Goal: Entertainment & Leisure: Browse casually

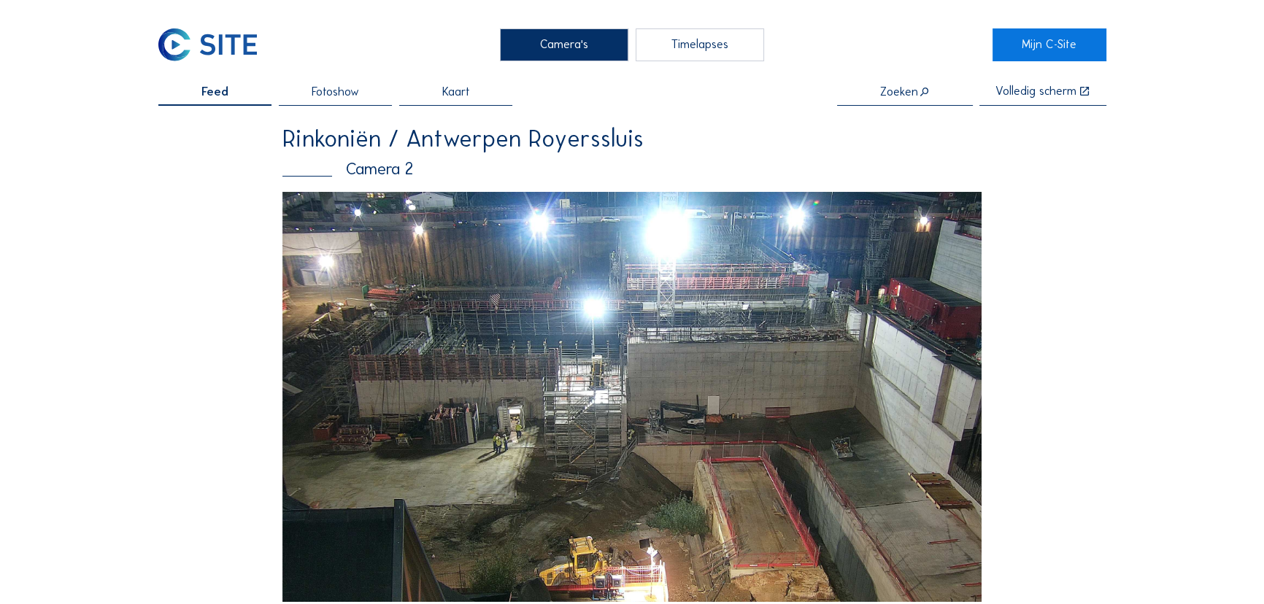
click at [208, 50] on img at bounding box center [207, 45] width 99 height 34
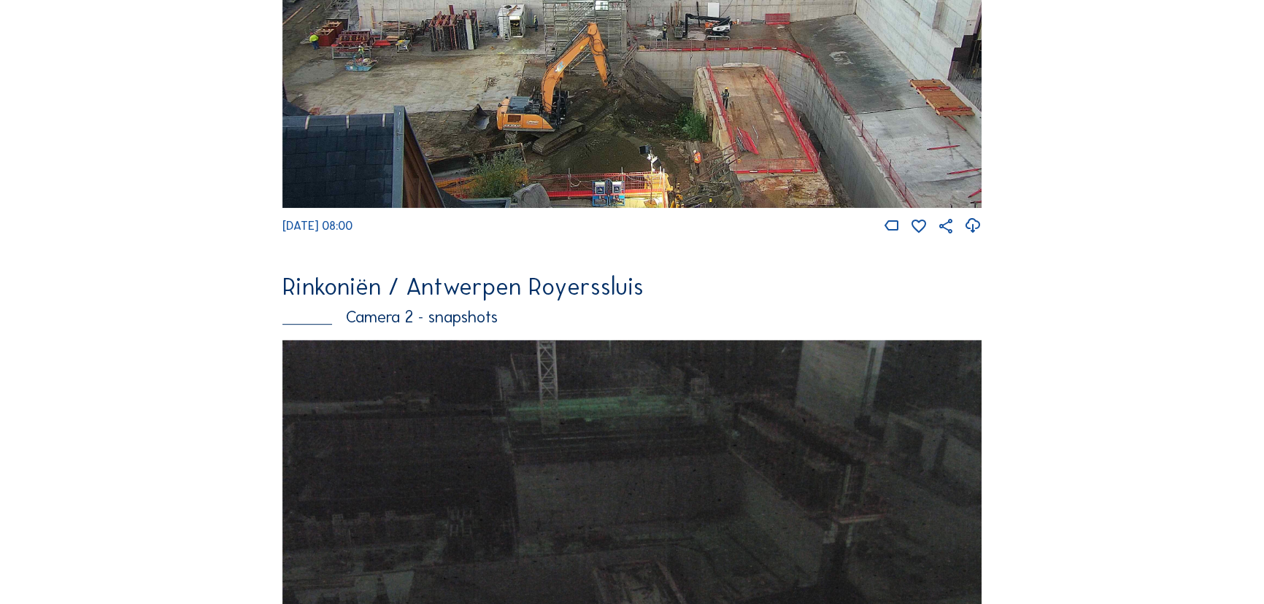
scroll to position [664, 0]
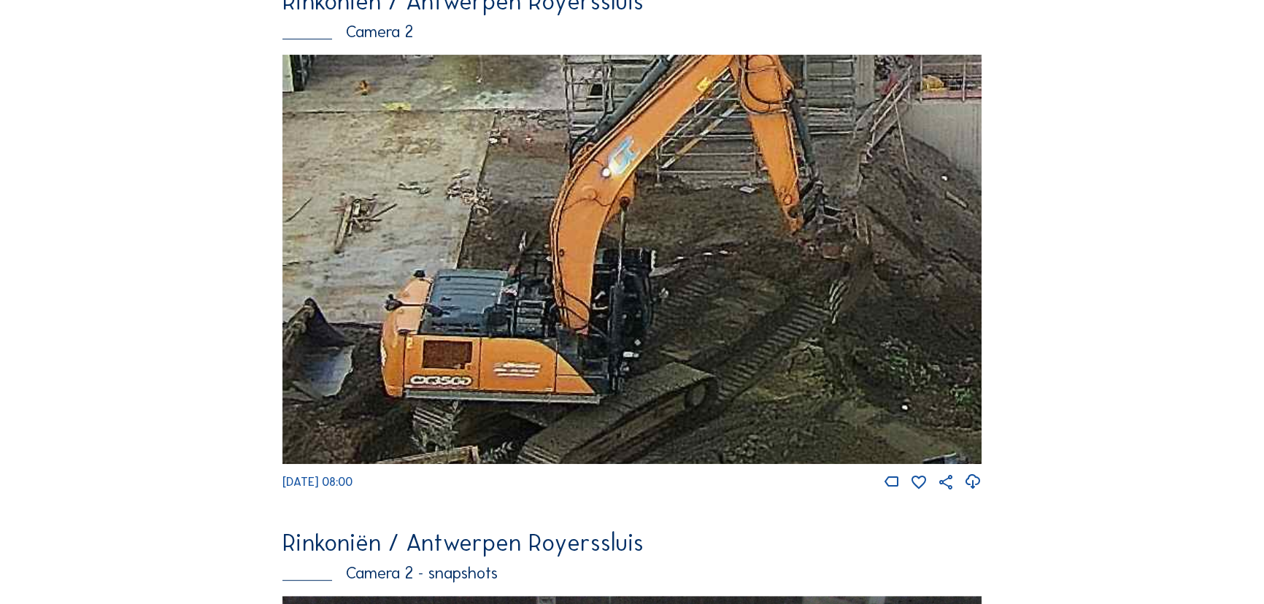
drag, startPoint x: 673, startPoint y: 294, endPoint x: 692, endPoint y: 234, distance: 63.0
click at [692, 234] on img at bounding box center [631, 260] width 699 height 410
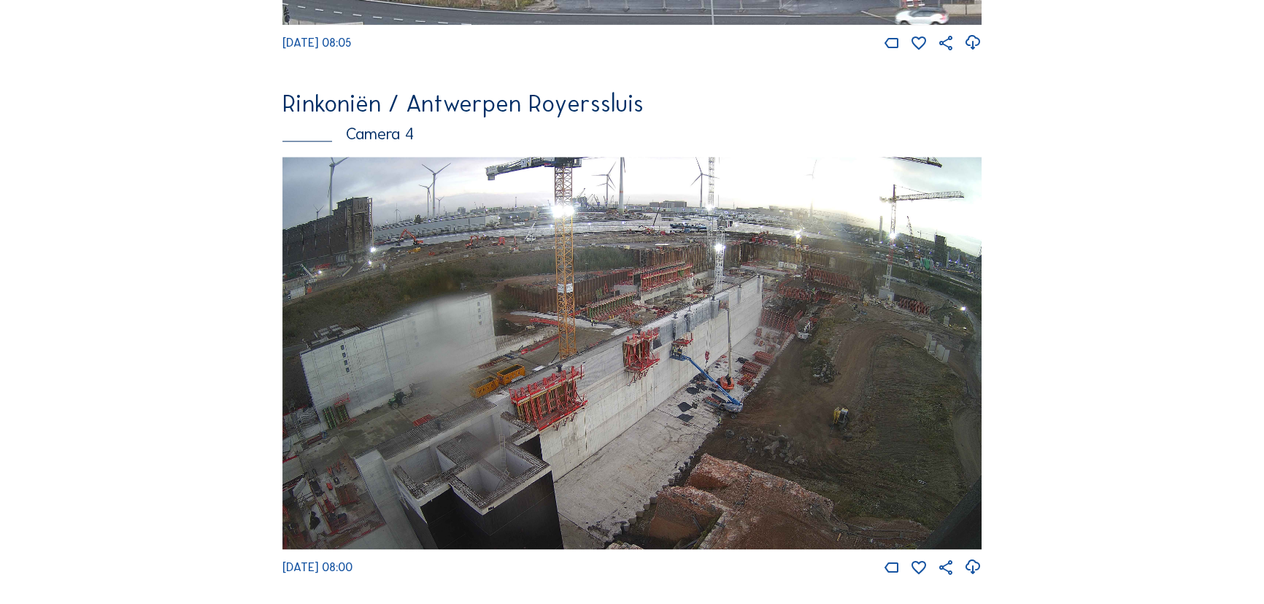
scroll to position [2123, 0]
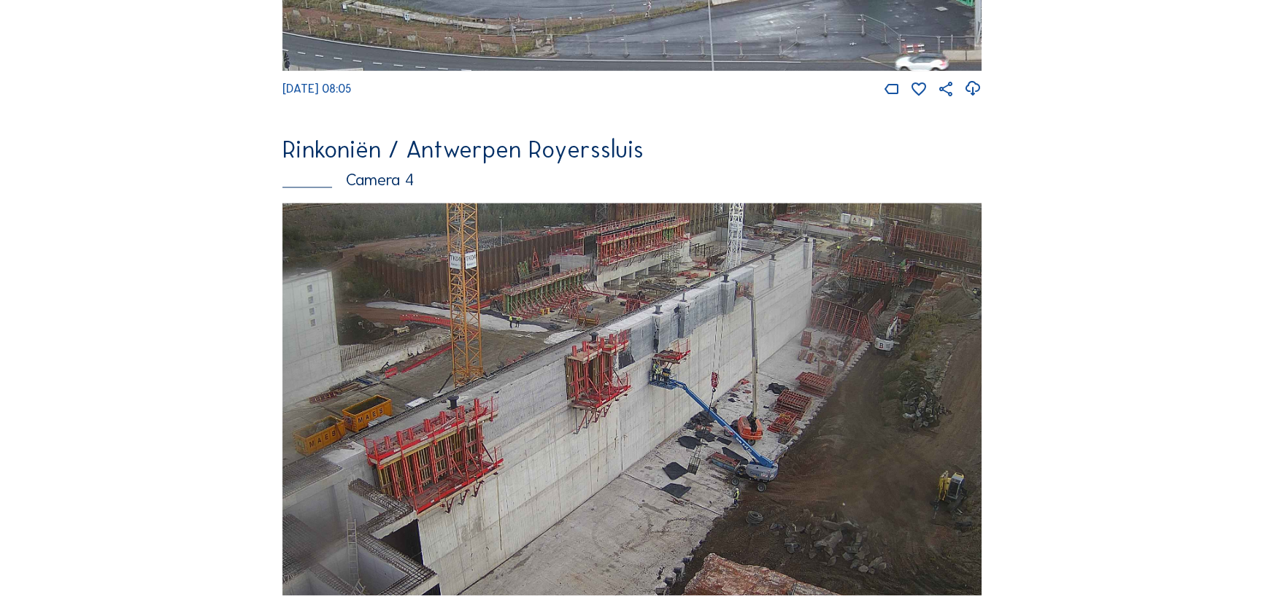
drag, startPoint x: 742, startPoint y: 525, endPoint x: 714, endPoint y: 492, distance: 42.4
click at [714, 492] on img at bounding box center [631, 399] width 699 height 393
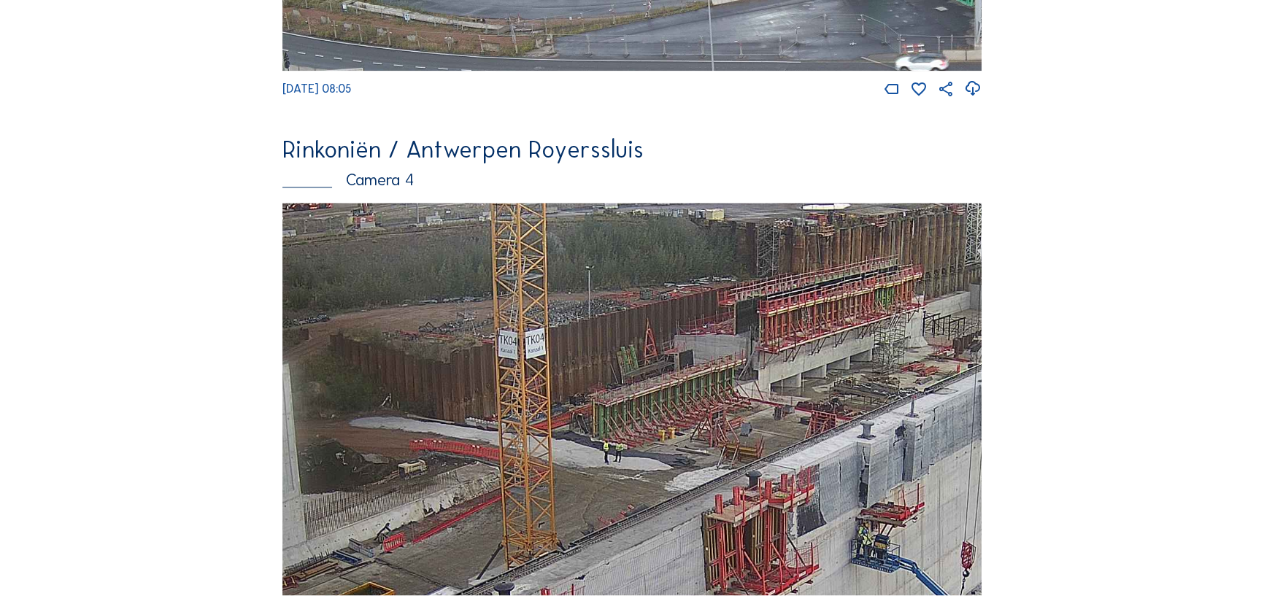
drag, startPoint x: 727, startPoint y: 509, endPoint x: 992, endPoint y: 630, distance: 291.5
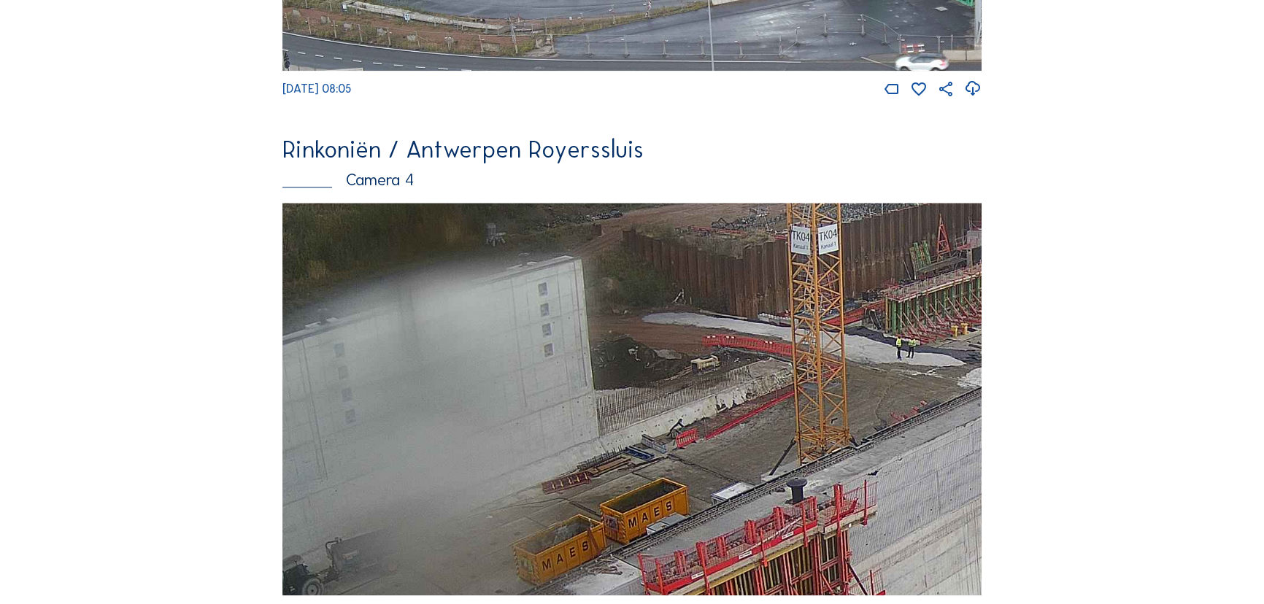
drag, startPoint x: 528, startPoint y: 511, endPoint x: 819, endPoint y: 407, distance: 308.6
click at [819, 407] on img at bounding box center [631, 399] width 699 height 393
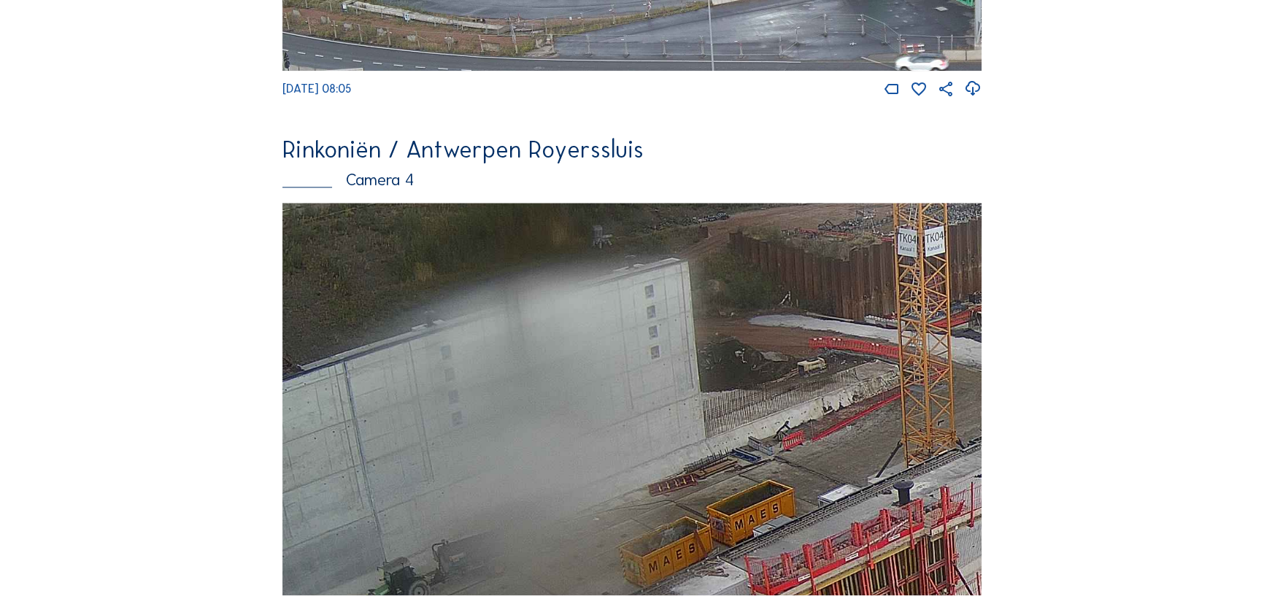
drag, startPoint x: 736, startPoint y: 368, endPoint x: 843, endPoint y: 370, distance: 106.5
click at [843, 370] on img at bounding box center [631, 399] width 699 height 393
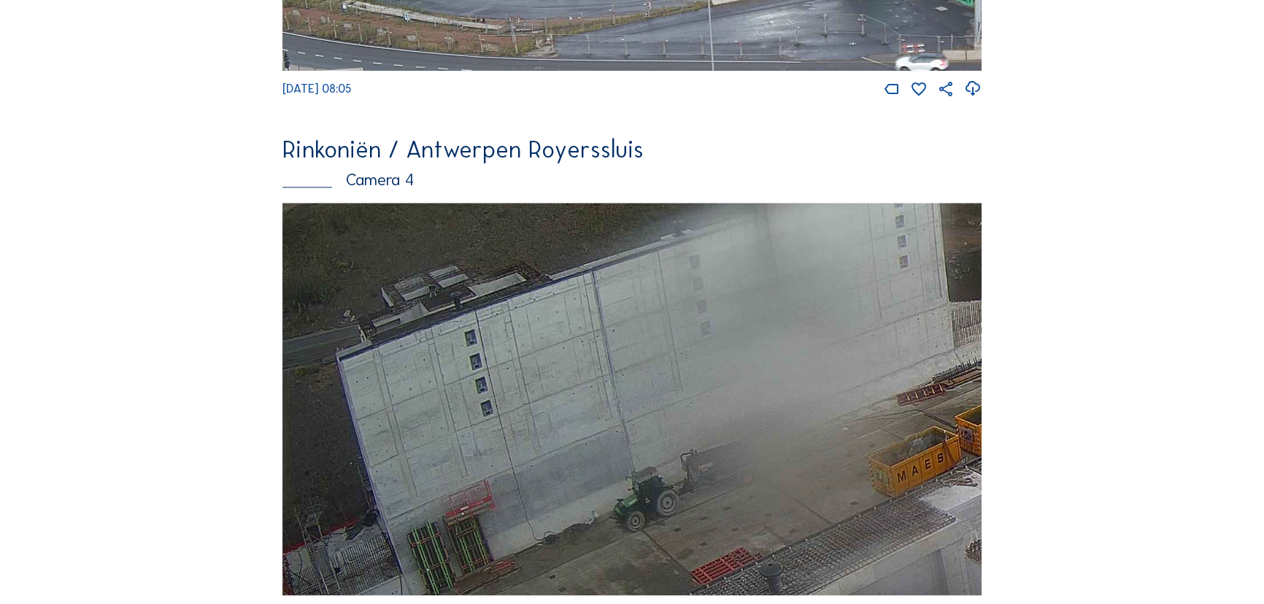
drag, startPoint x: 650, startPoint y: 409, endPoint x: 1035, endPoint y: 317, distance: 395.3
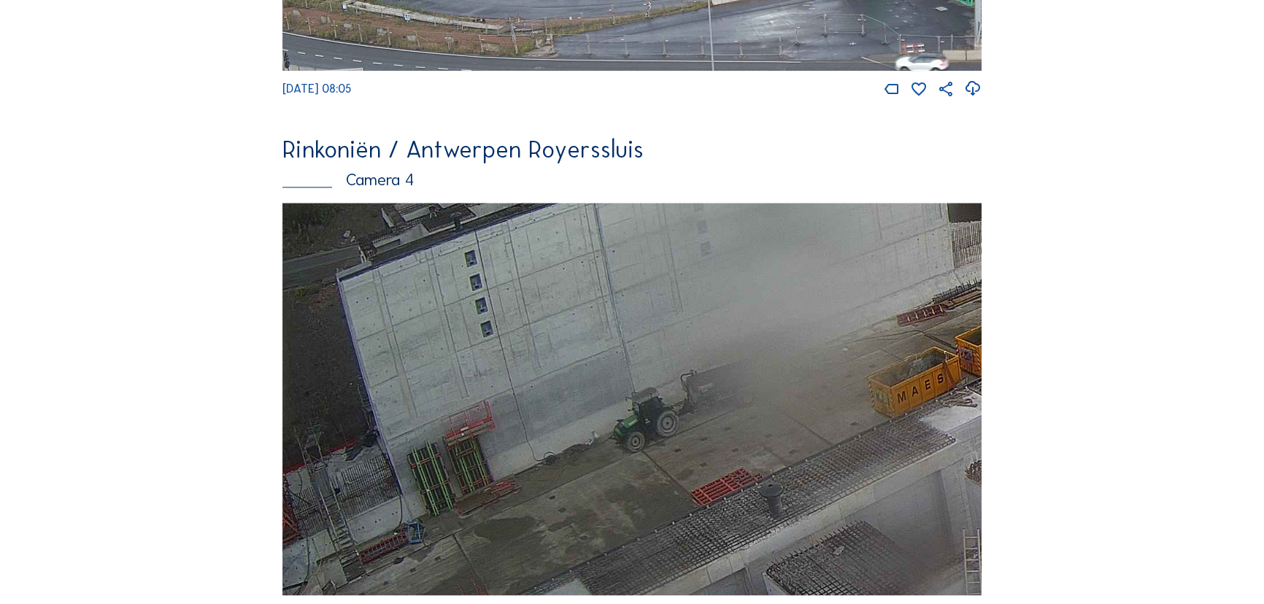
drag, startPoint x: 557, startPoint y: 475, endPoint x: 698, endPoint y: 375, distance: 172.7
click at [698, 375] on img at bounding box center [631, 399] width 699 height 393
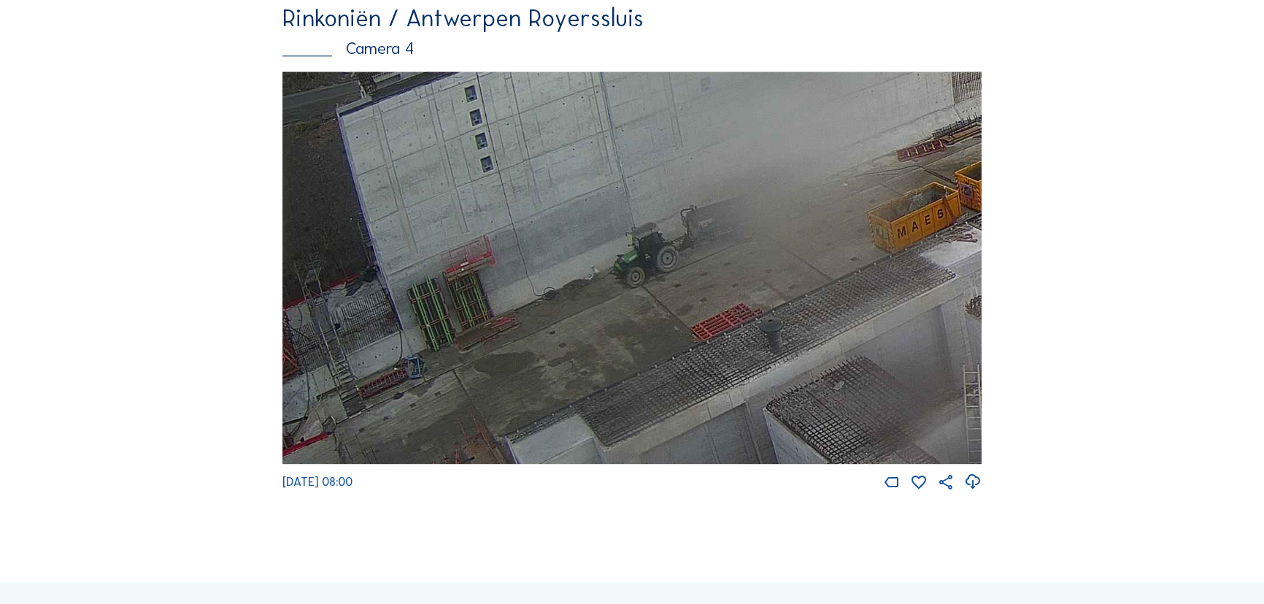
scroll to position [2255, 0]
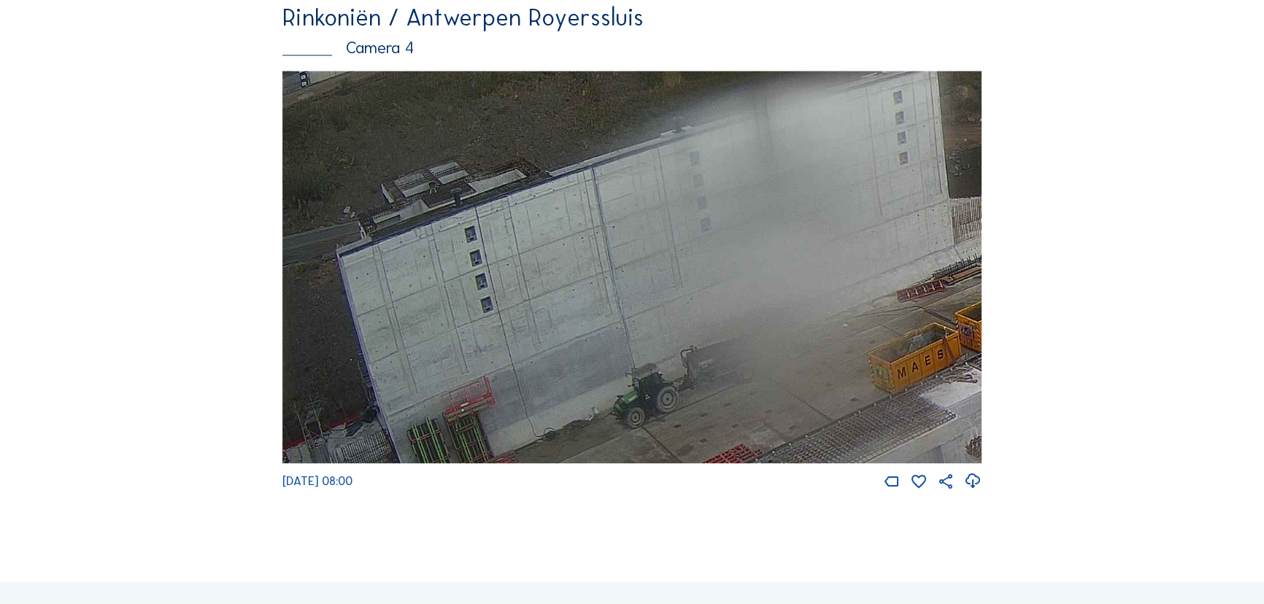
drag, startPoint x: 634, startPoint y: 376, endPoint x: 738, endPoint y: 555, distance: 206.6
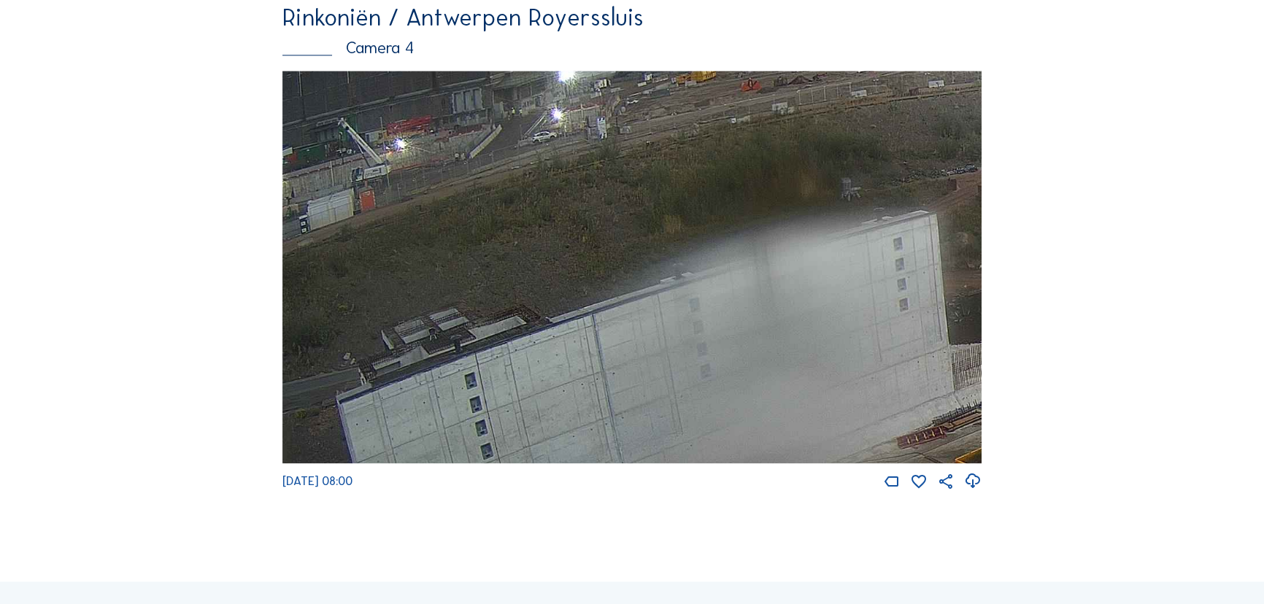
drag, startPoint x: 691, startPoint y: 370, endPoint x: 826, endPoint y: 479, distance: 173.8
click at [826, 464] on img at bounding box center [631, 267] width 699 height 393
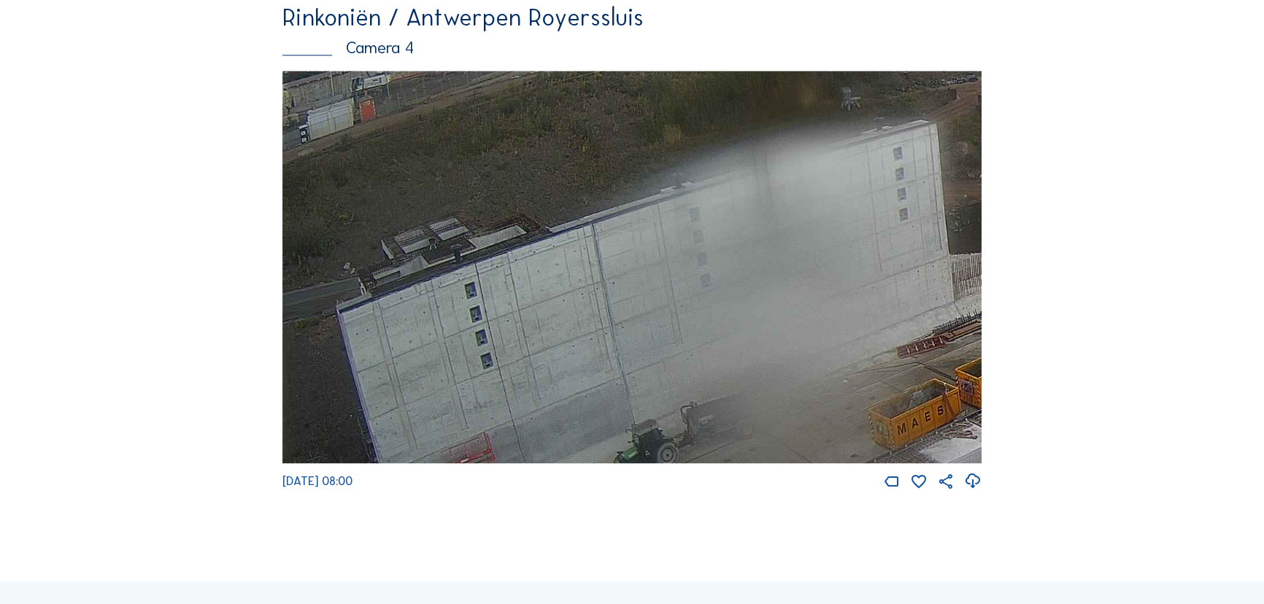
drag, startPoint x: 741, startPoint y: 297, endPoint x: 888, endPoint y: 191, distance: 180.8
click at [888, 191] on img at bounding box center [631, 267] width 699 height 393
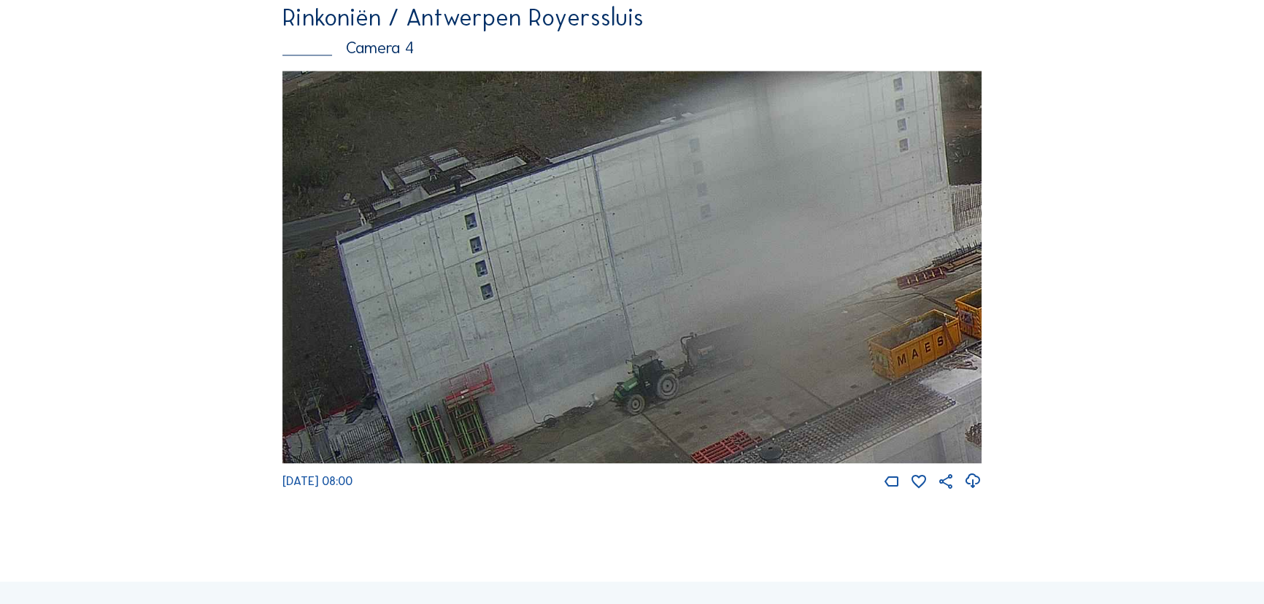
drag, startPoint x: 848, startPoint y: 285, endPoint x: 877, endPoint y: 179, distance: 109.7
click at [877, 179] on img at bounding box center [631, 267] width 699 height 393
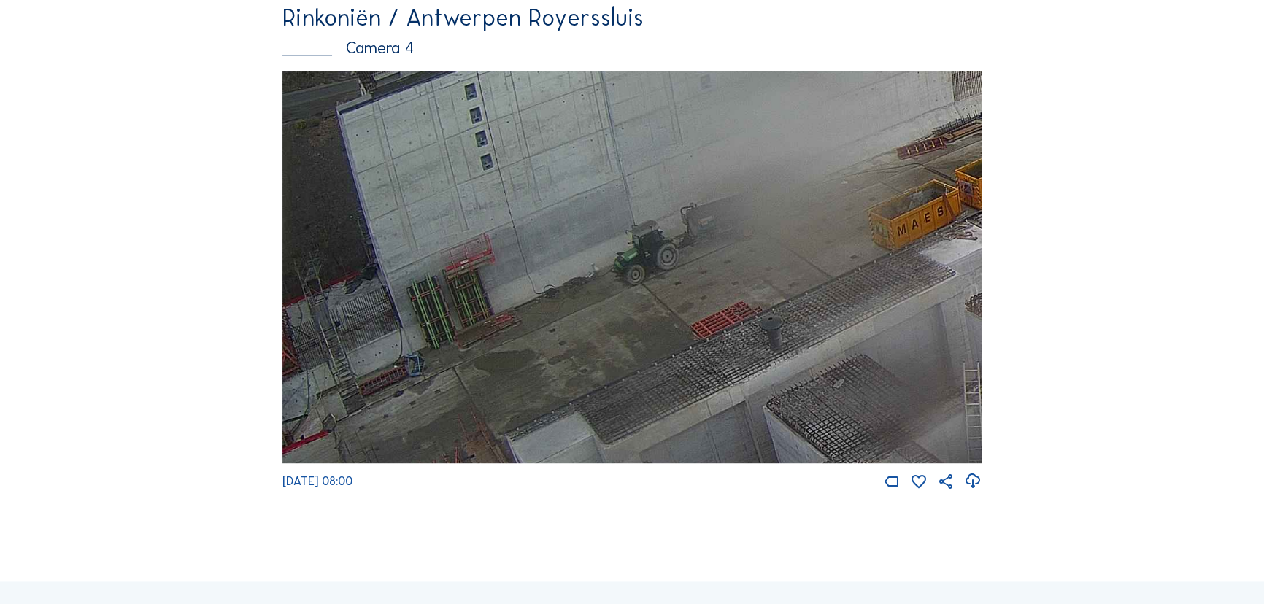
drag, startPoint x: 876, startPoint y: 372, endPoint x: 876, endPoint y: 308, distance: 64.2
click at [881, 296] on img at bounding box center [631, 267] width 699 height 393
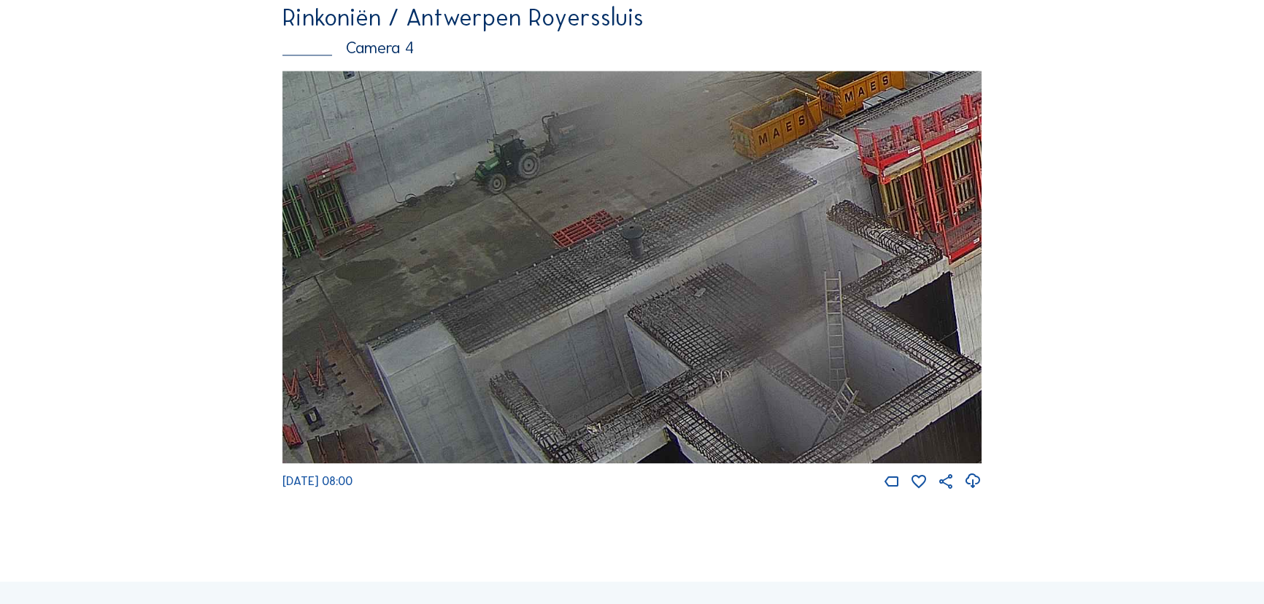
drag, startPoint x: 854, startPoint y: 365, endPoint x: 715, endPoint y: 277, distance: 164.0
click at [715, 277] on img at bounding box center [631, 267] width 699 height 393
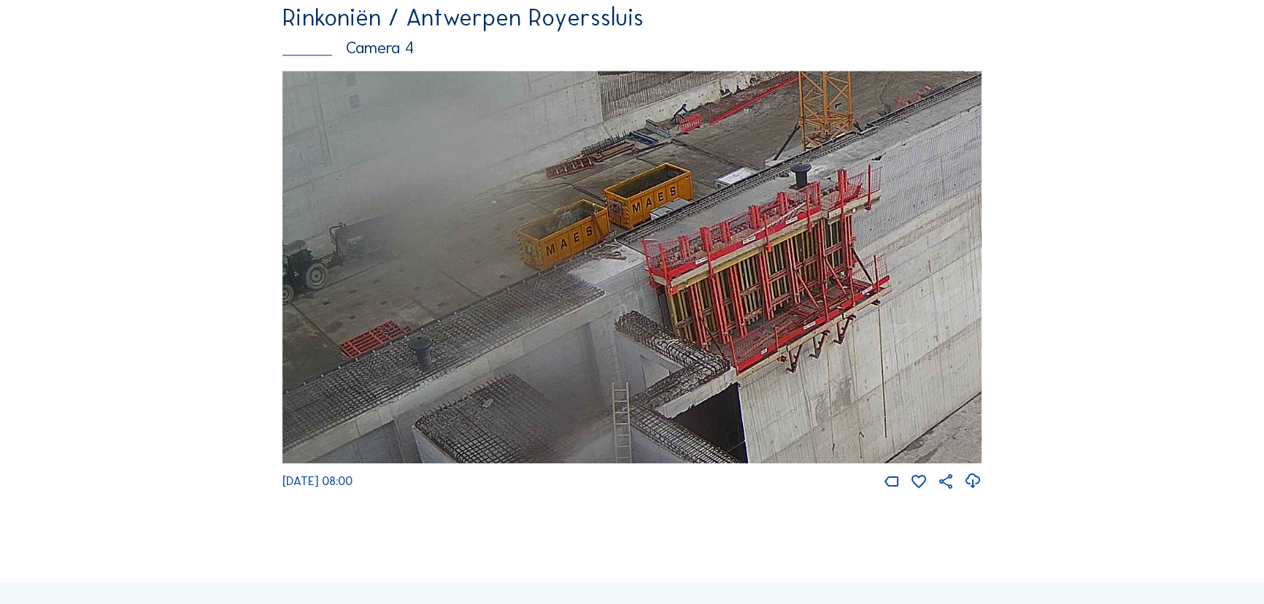
drag, startPoint x: 803, startPoint y: 296, endPoint x: 505, endPoint y: 434, distance: 328.7
click at [505, 434] on img at bounding box center [631, 267] width 699 height 393
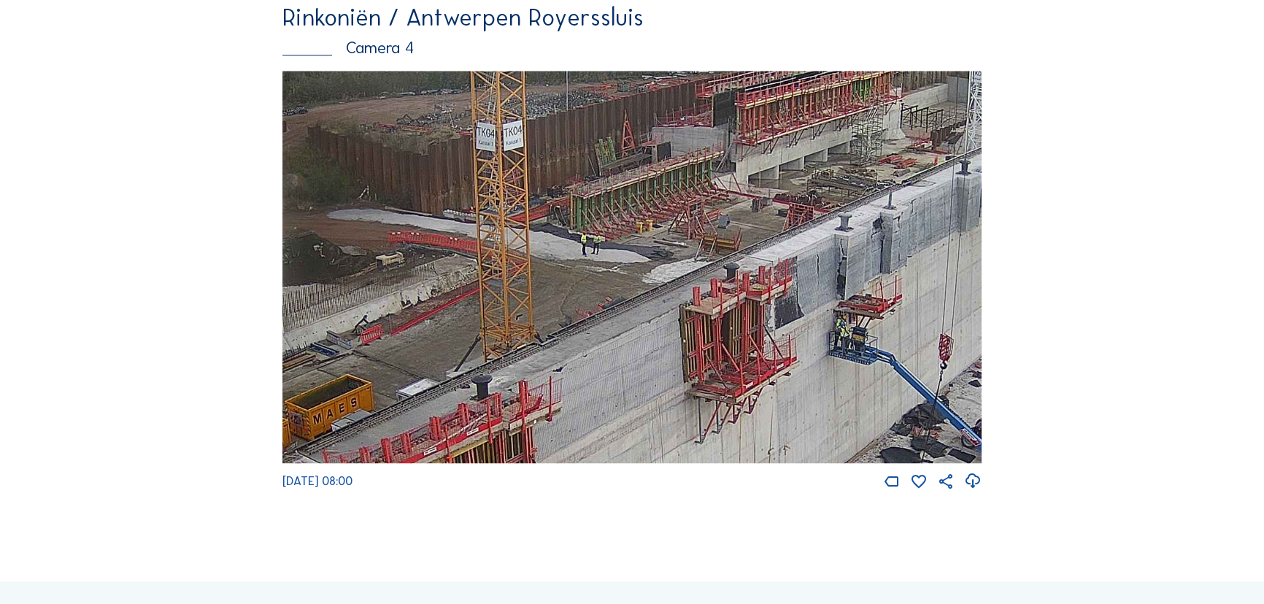
drag, startPoint x: 840, startPoint y: 360, endPoint x: 607, endPoint y: 546, distance: 297.5
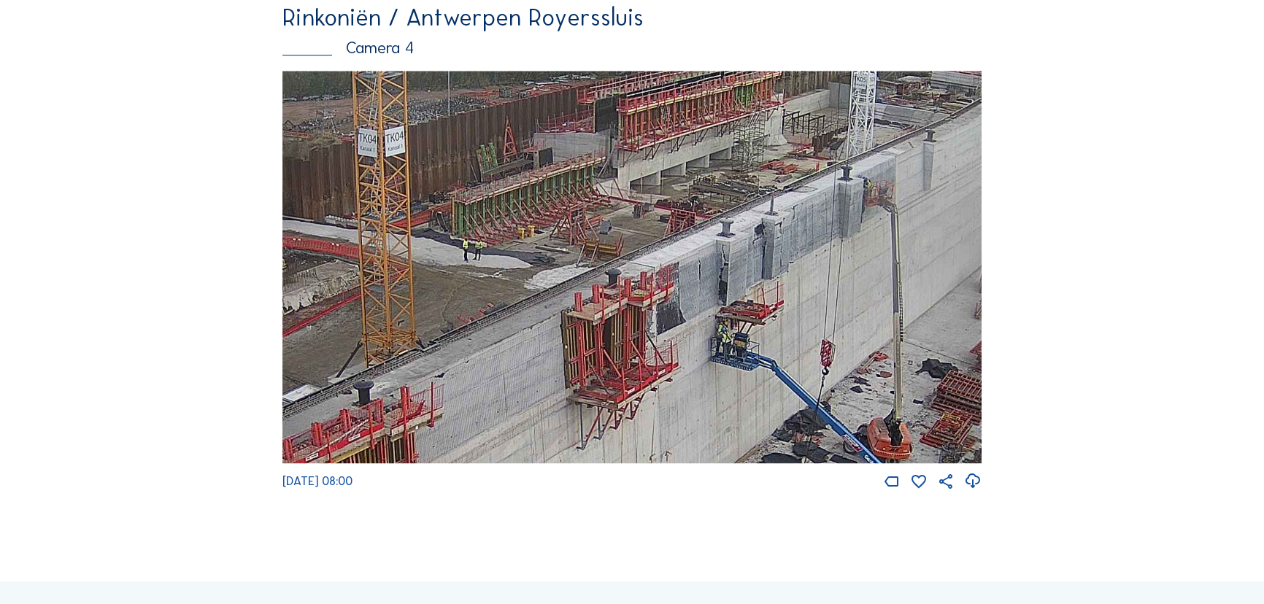
drag, startPoint x: 814, startPoint y: 357, endPoint x: 695, endPoint y: 363, distance: 118.3
click at [695, 363] on img at bounding box center [631, 267] width 699 height 393
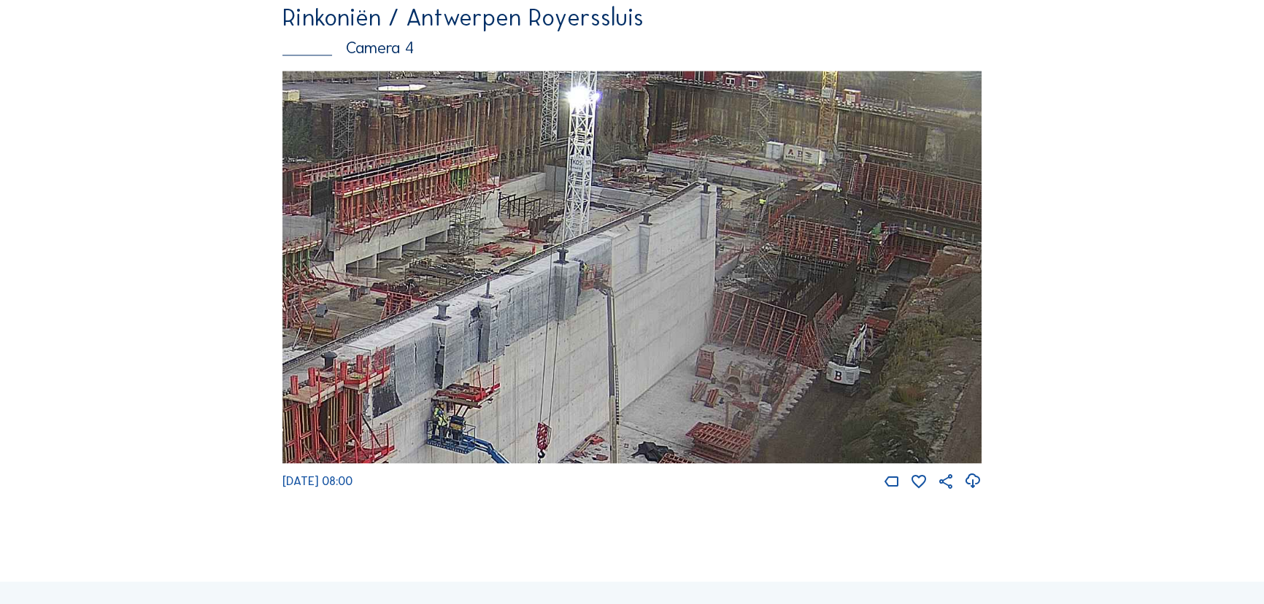
drag, startPoint x: 780, startPoint y: 268, endPoint x: 460, endPoint y: 352, distance: 330.2
click at [460, 352] on img at bounding box center [631, 267] width 699 height 393
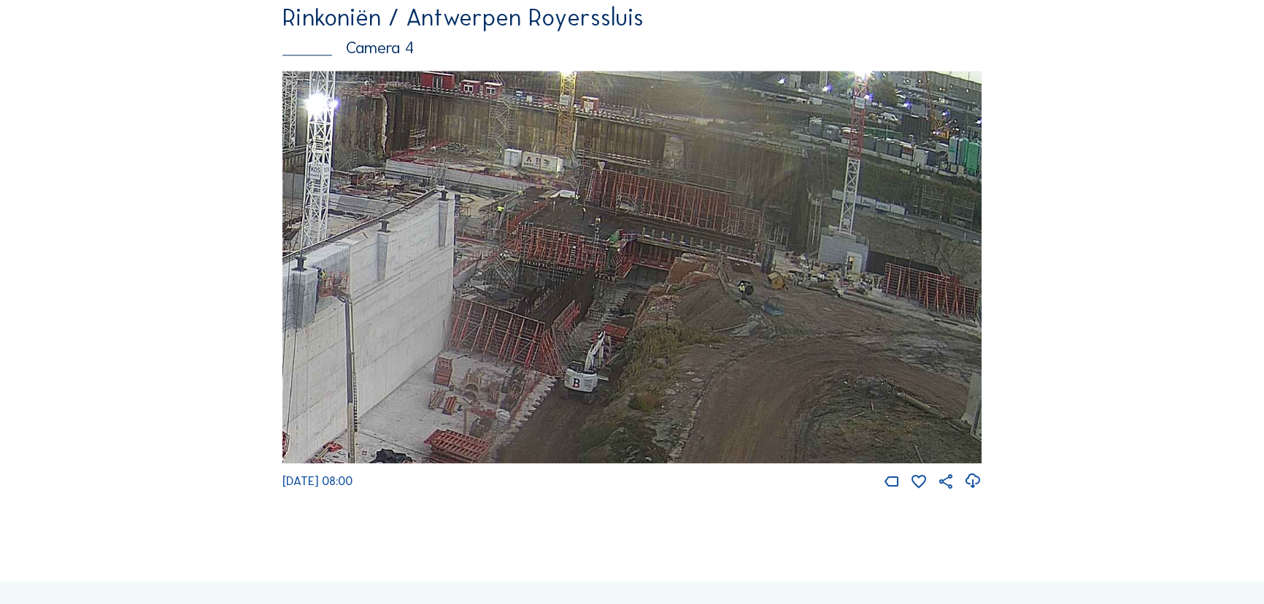
drag, startPoint x: 906, startPoint y: 279, endPoint x: 346, endPoint y: 286, distance: 560.4
click at [346, 286] on img at bounding box center [631, 267] width 699 height 393
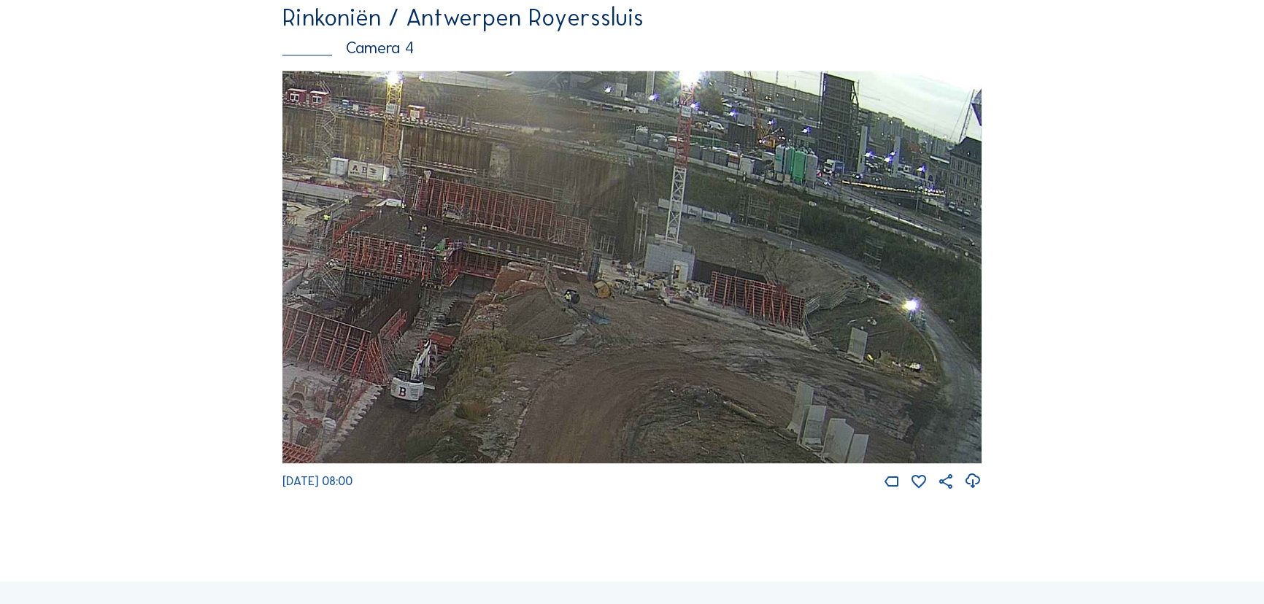
drag, startPoint x: 676, startPoint y: 341, endPoint x: 470, endPoint y: 349, distance: 205.9
click at [470, 349] on img at bounding box center [631, 267] width 699 height 393
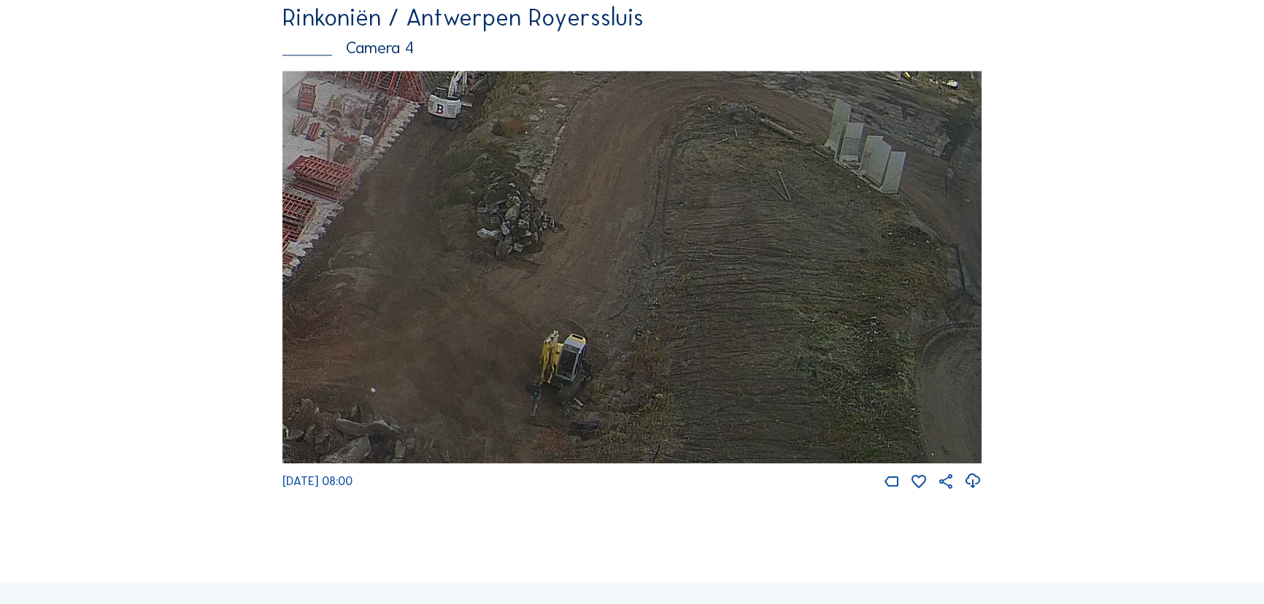
drag, startPoint x: 474, startPoint y: 407, endPoint x: 511, endPoint y: 124, distance: 285.5
click at [511, 124] on img at bounding box center [631, 267] width 699 height 393
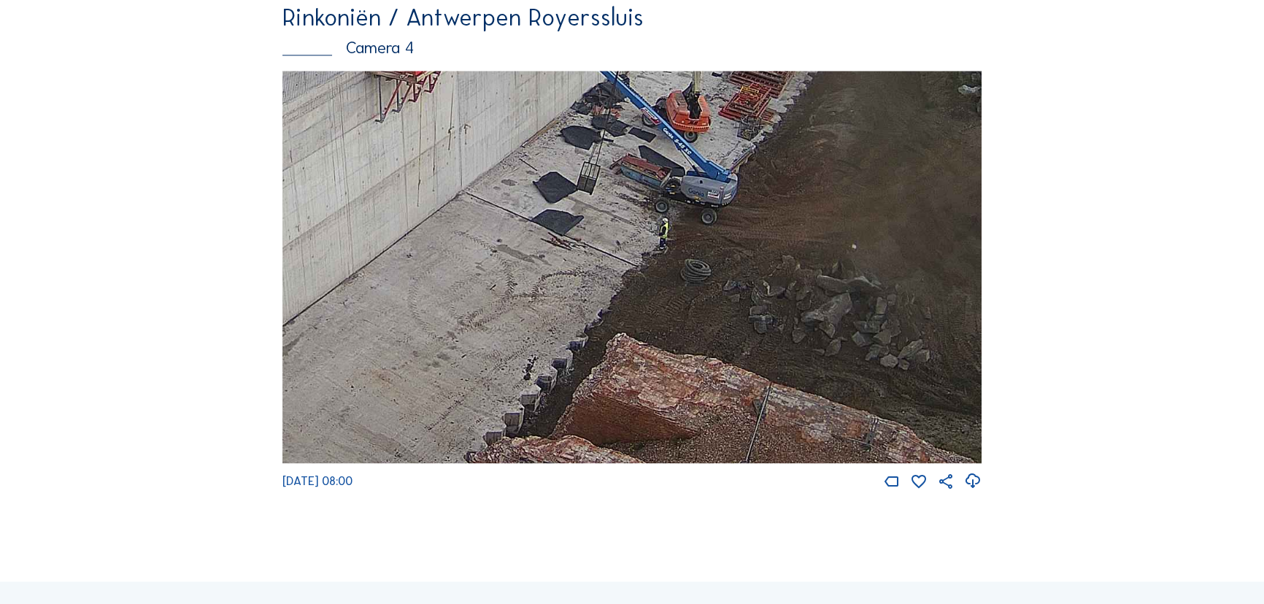
drag, startPoint x: 449, startPoint y: 183, endPoint x: 930, endPoint y: 39, distance: 501.8
click at [930, 39] on div "Rinkoniën / Antwerpen Royerssluis Camera 4 [DATE] 08:00" at bounding box center [631, 248] width 699 height 485
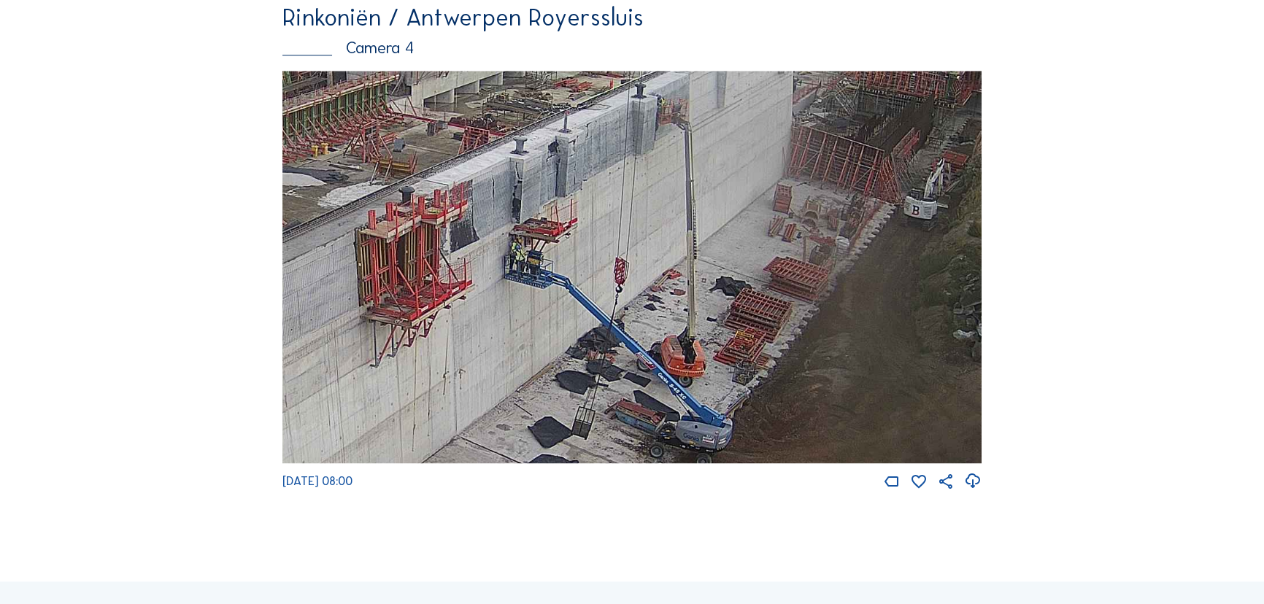
drag, startPoint x: 689, startPoint y: 216, endPoint x: 687, endPoint y: 452, distance: 236.4
click at [687, 452] on img at bounding box center [631, 267] width 699 height 393
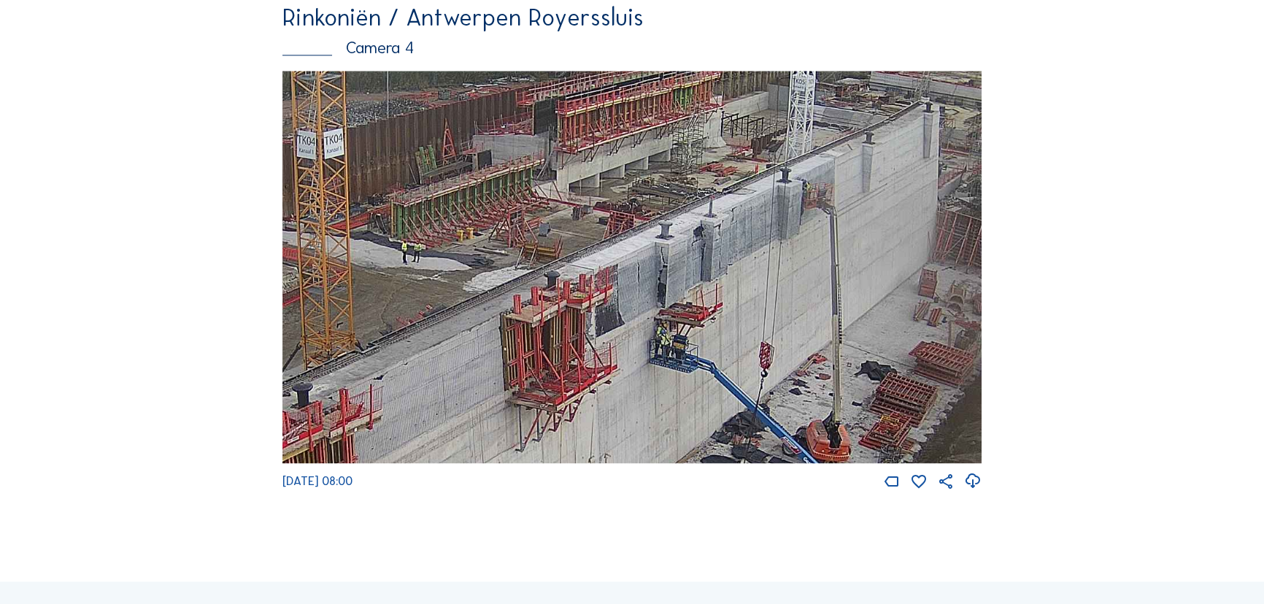
drag, startPoint x: 357, startPoint y: 299, endPoint x: 503, endPoint y: 385, distance: 169.7
click at [503, 385] on img at bounding box center [631, 267] width 699 height 393
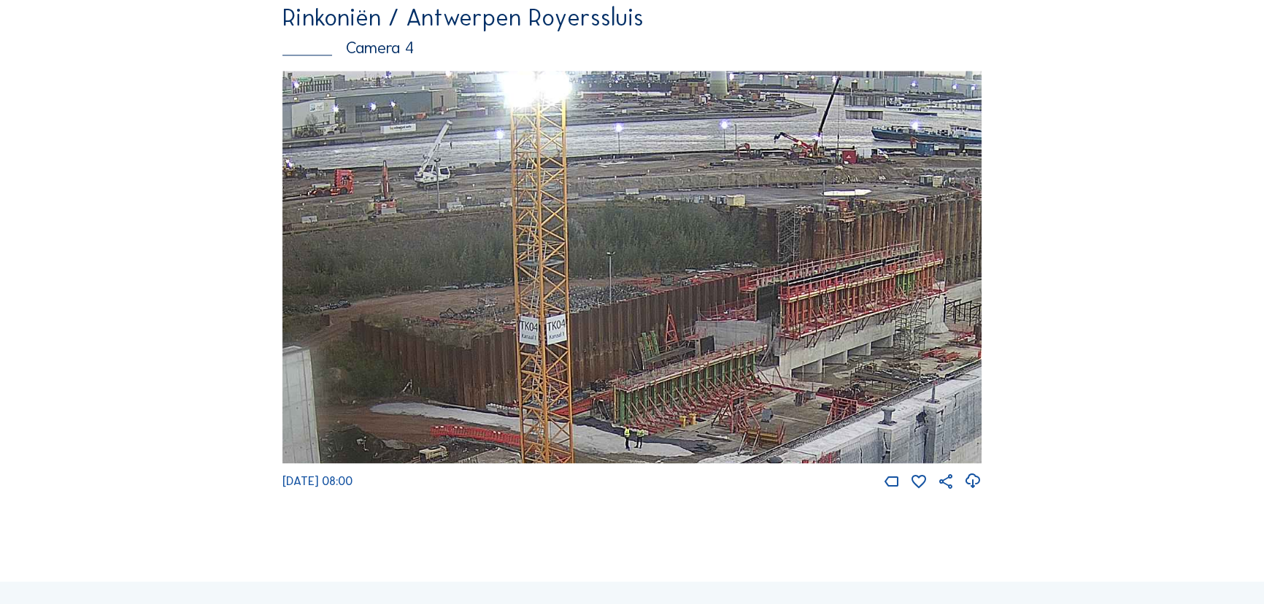
drag, startPoint x: 400, startPoint y: 191, endPoint x: 621, endPoint y: 376, distance: 288.5
click at [621, 376] on img at bounding box center [631, 267] width 699 height 393
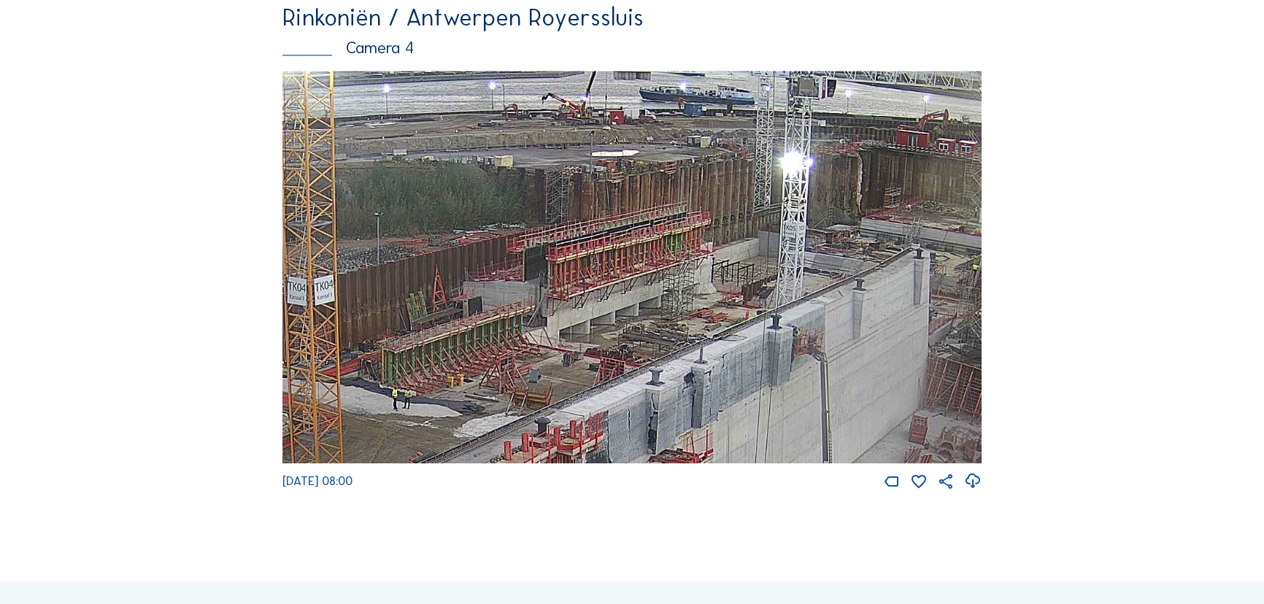
drag, startPoint x: 850, startPoint y: 301, endPoint x: 618, endPoint y: 262, distance: 235.2
click at [618, 262] on img at bounding box center [631, 267] width 699 height 393
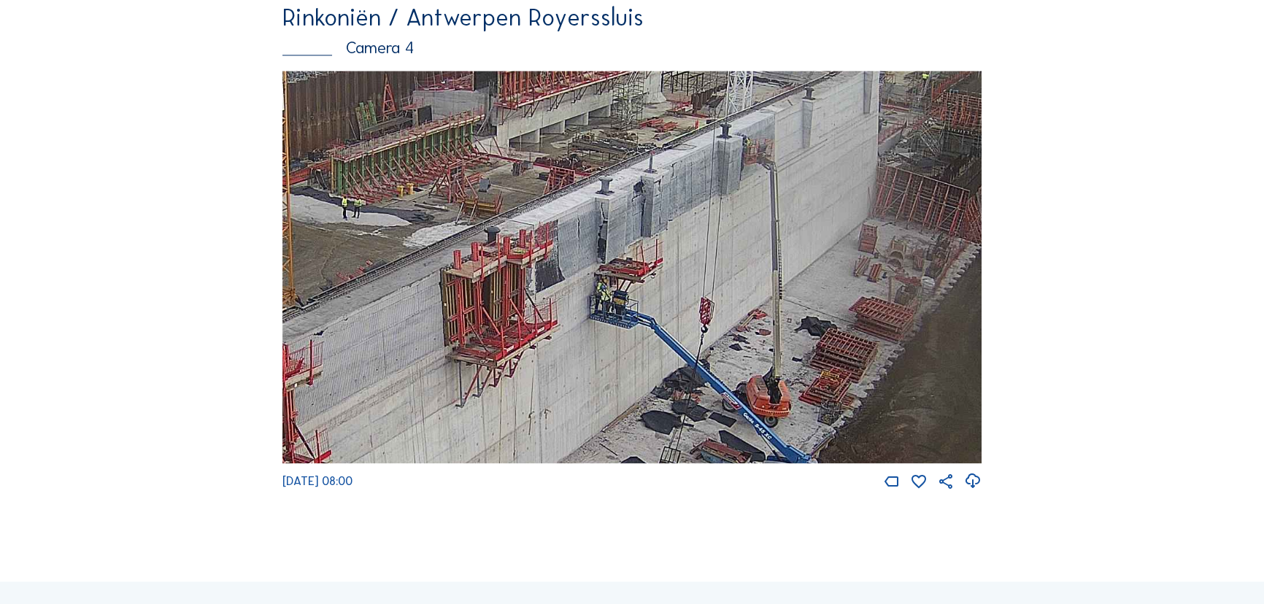
drag, startPoint x: 835, startPoint y: 416, endPoint x: 785, endPoint y: 223, distance: 199.1
click at [785, 223] on img at bounding box center [631, 267] width 699 height 393
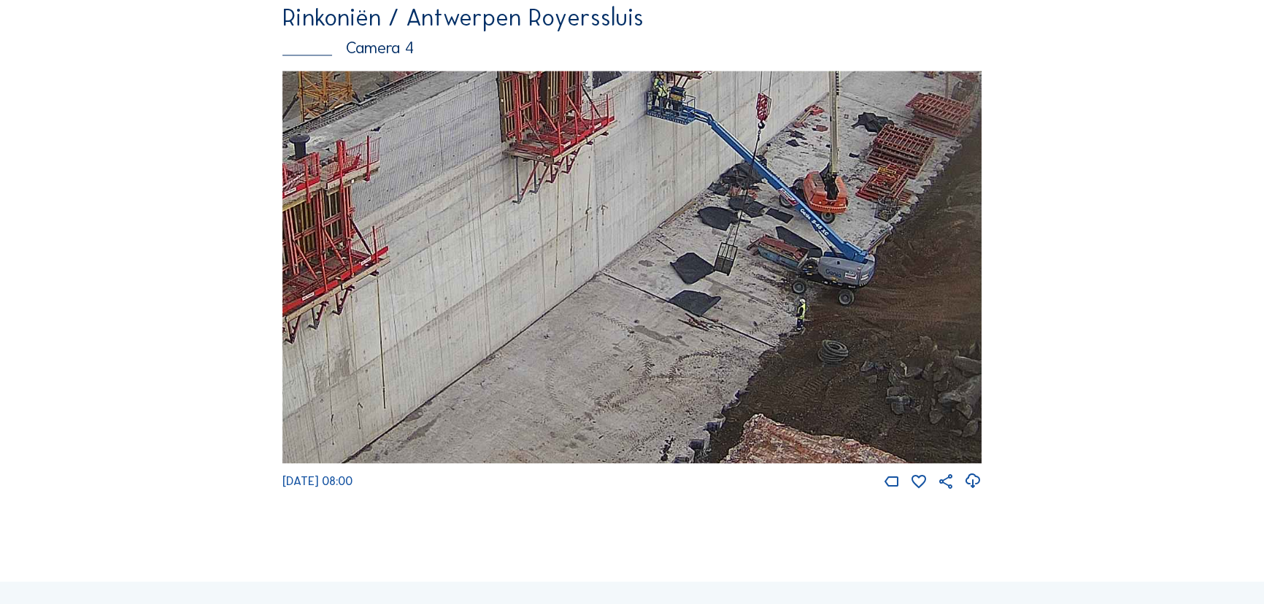
drag, startPoint x: 617, startPoint y: 425, endPoint x: 674, endPoint y: 222, distance: 210.7
click at [674, 222] on img at bounding box center [631, 267] width 699 height 393
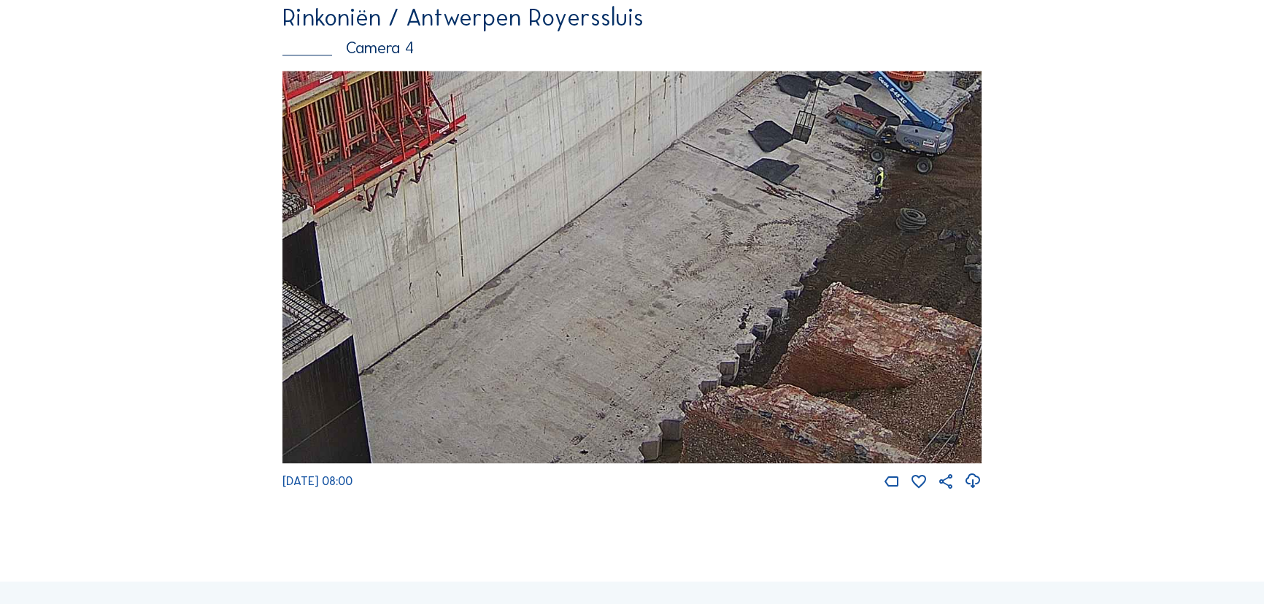
drag, startPoint x: 425, startPoint y: 408, endPoint x: 528, endPoint y: 243, distance: 194.0
click at [528, 243] on img at bounding box center [631, 267] width 699 height 393
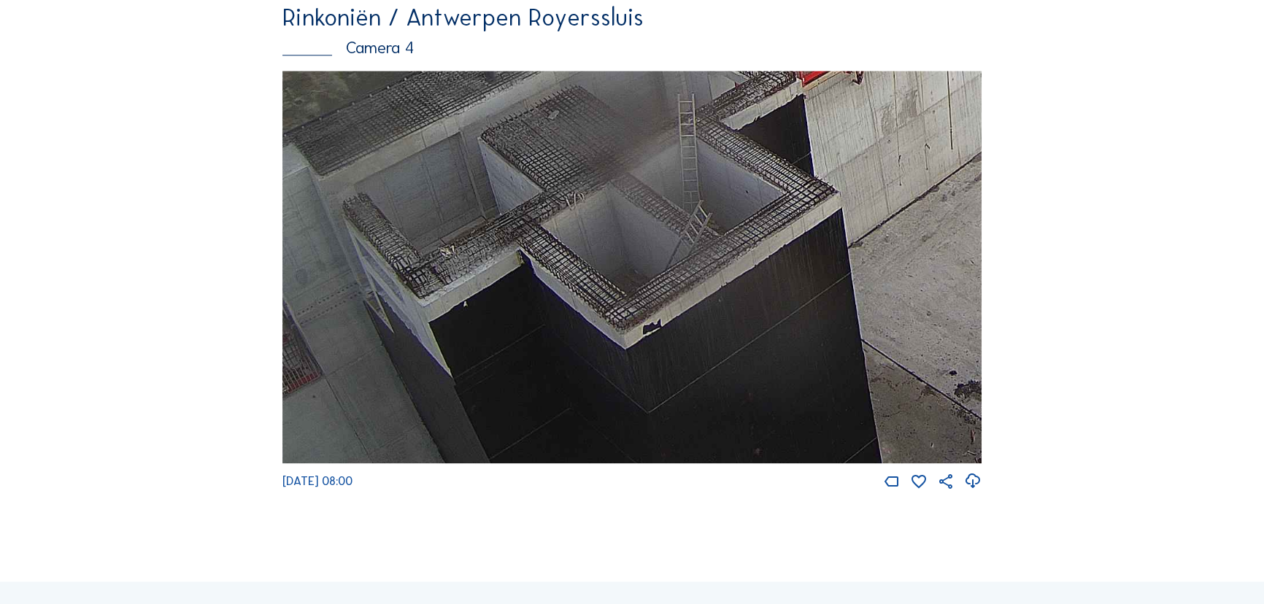
drag, startPoint x: 429, startPoint y: 370, endPoint x: 804, endPoint y: 208, distance: 408.5
click at [804, 208] on img at bounding box center [631, 267] width 699 height 393
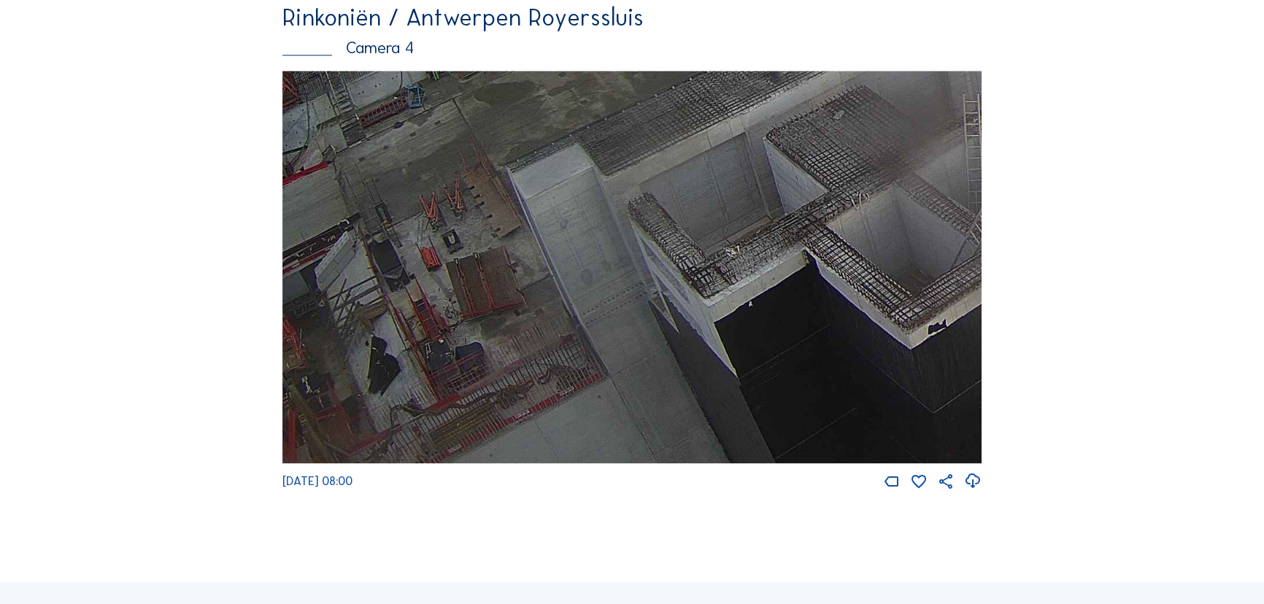
drag, startPoint x: 416, startPoint y: 340, endPoint x: 943, endPoint y: 212, distance: 542.2
click at [943, 212] on img at bounding box center [631, 267] width 699 height 393
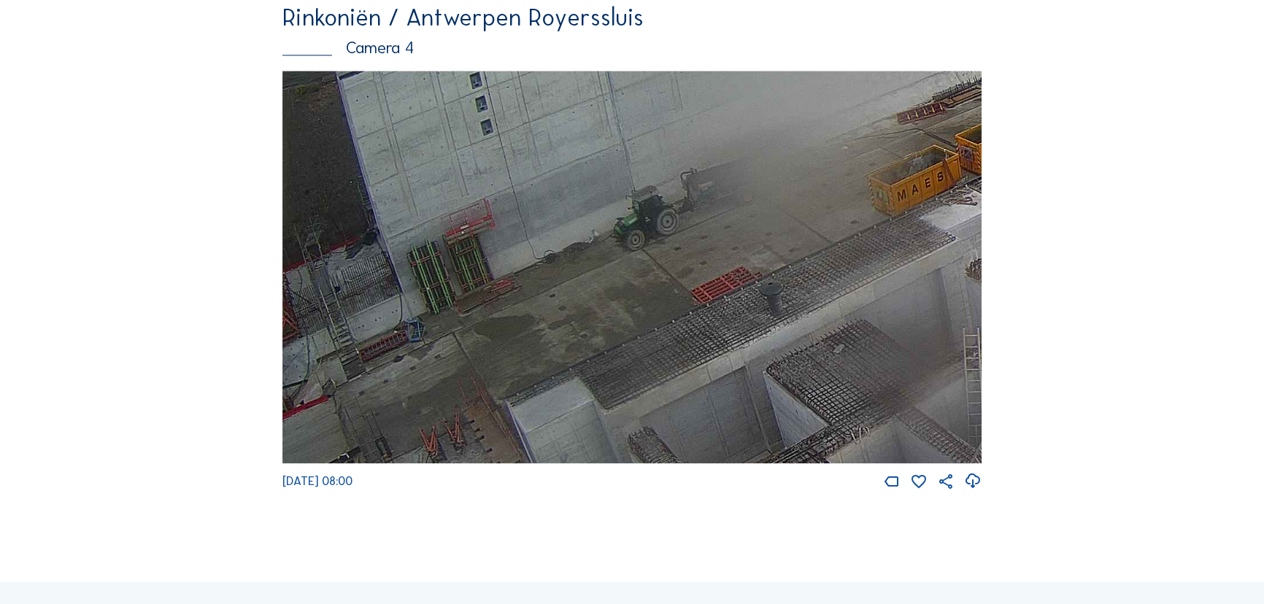
drag, startPoint x: 505, startPoint y: 315, endPoint x: 701, endPoint y: 549, distance: 305.6
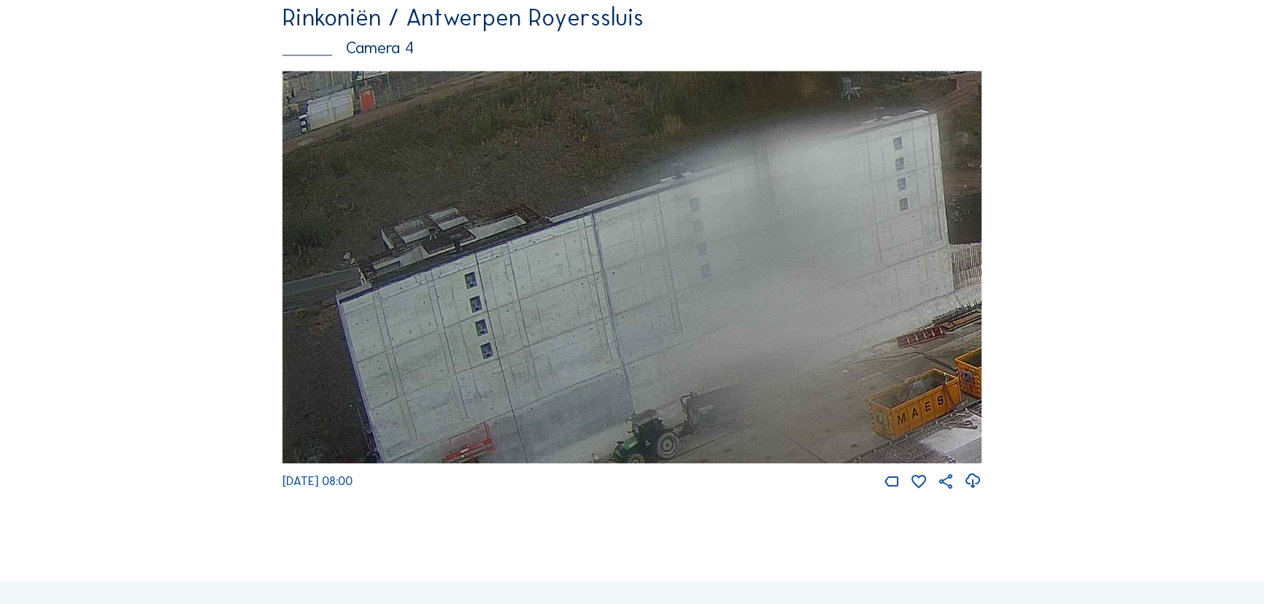
drag, startPoint x: 514, startPoint y: 322, endPoint x: 747, endPoint y: 560, distance: 332.8
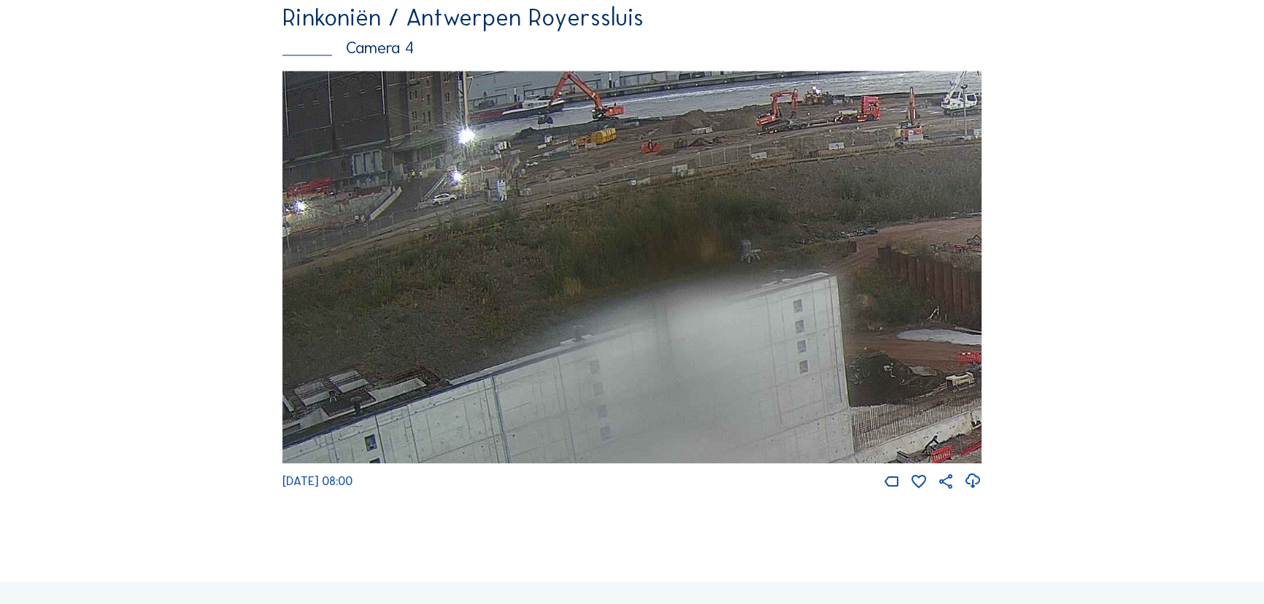
drag, startPoint x: 841, startPoint y: 316, endPoint x: 695, endPoint y: 522, distance: 252.8
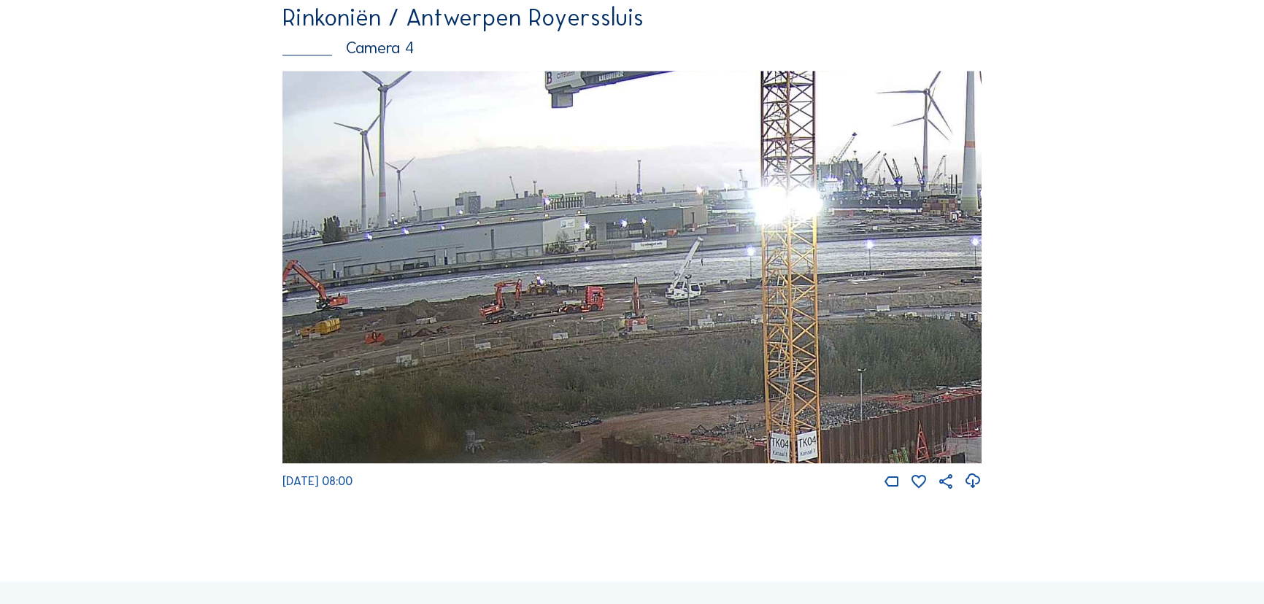
drag, startPoint x: 816, startPoint y: 338, endPoint x: 586, endPoint y: 466, distance: 263.3
click at [586, 464] on img at bounding box center [631, 267] width 699 height 393
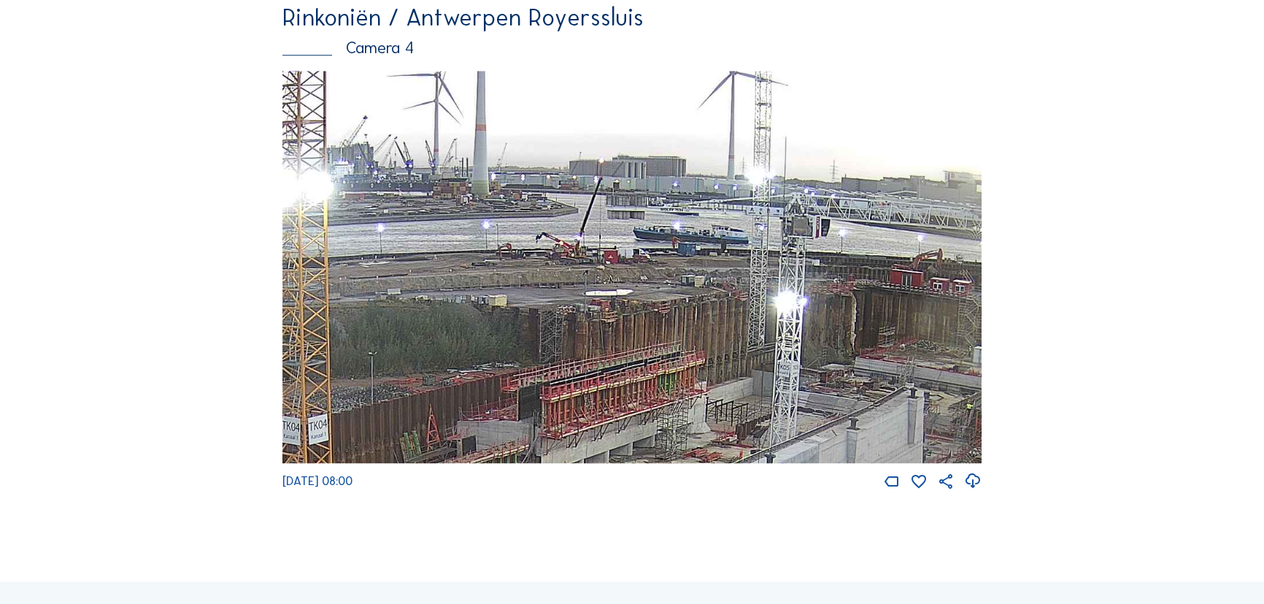
drag, startPoint x: 870, startPoint y: 343, endPoint x: 379, endPoint y: 325, distance: 491.3
click at [379, 325] on img at bounding box center [631, 267] width 699 height 393
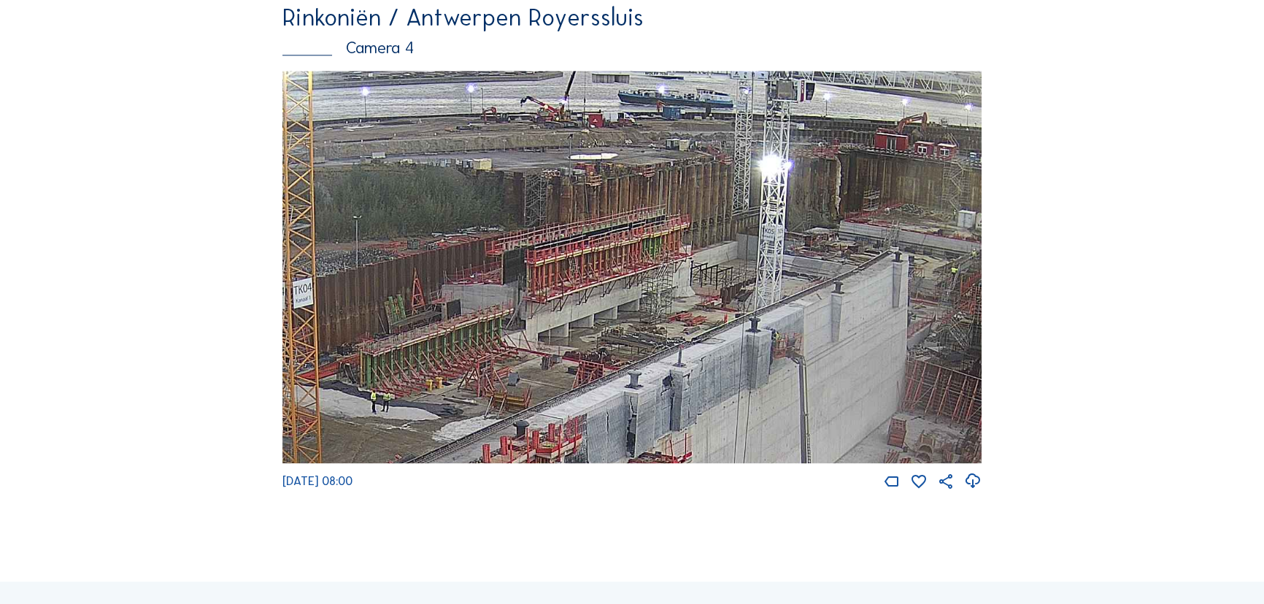
drag, startPoint x: 718, startPoint y: 406, endPoint x: 702, endPoint y: 277, distance: 130.1
click at [702, 277] on img at bounding box center [631, 267] width 699 height 393
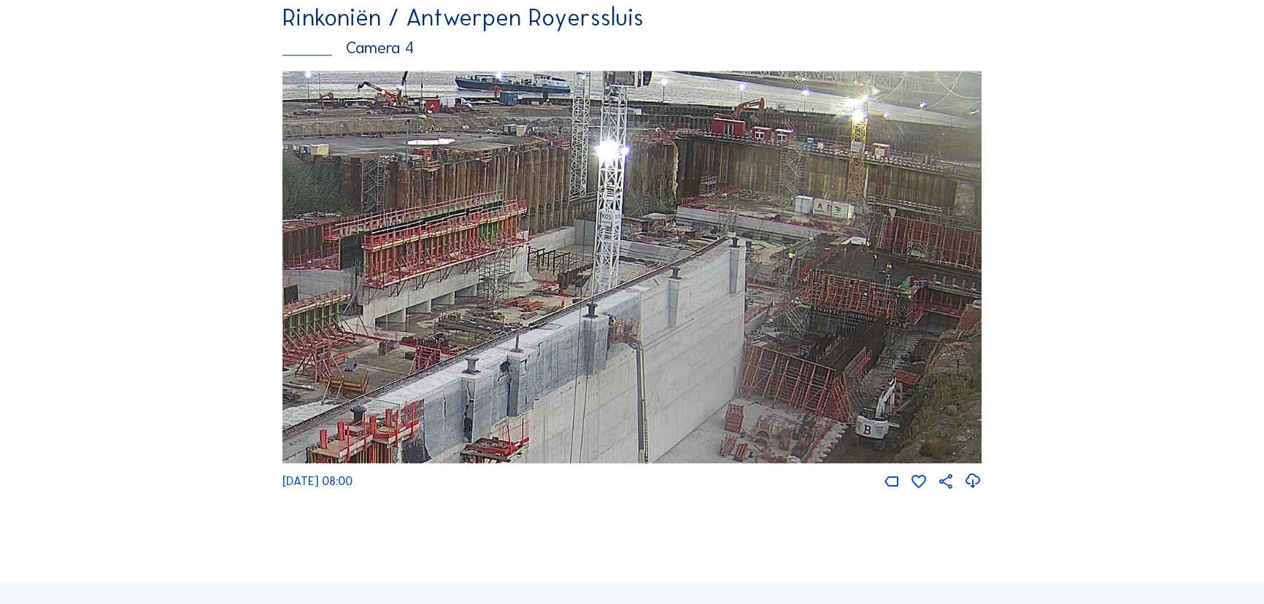
drag, startPoint x: 876, startPoint y: 290, endPoint x: 713, endPoint y: 277, distance: 163.2
click at [713, 277] on img at bounding box center [631, 267] width 699 height 393
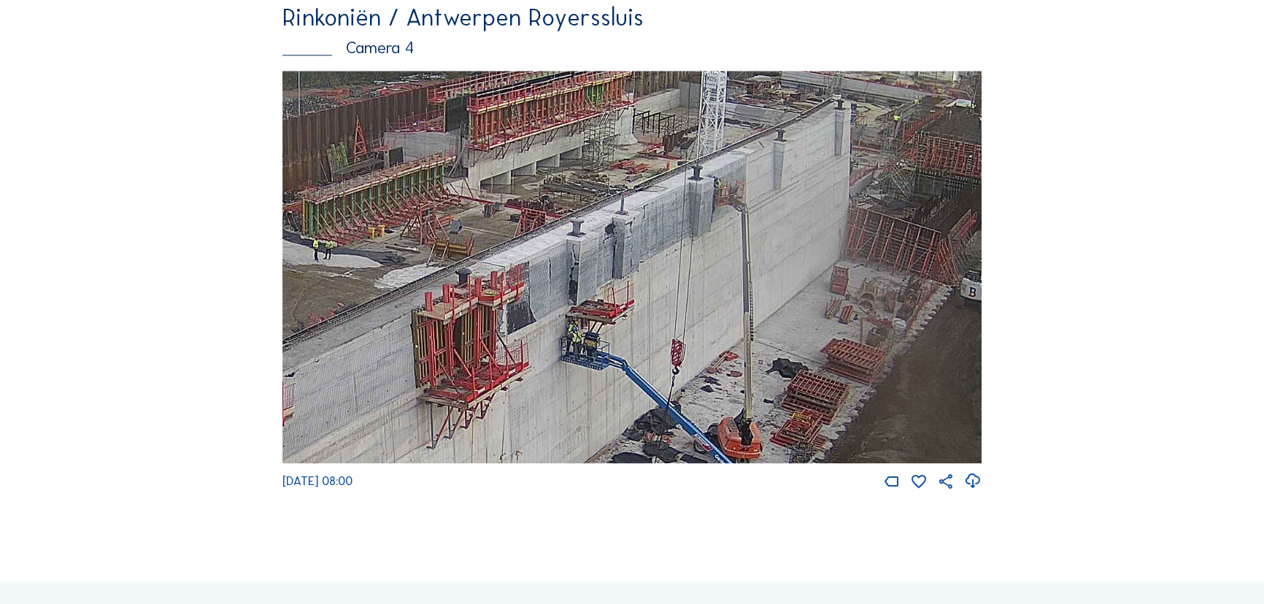
drag, startPoint x: 452, startPoint y: 452, endPoint x: 557, endPoint y: 314, distance: 173.9
click at [557, 314] on img at bounding box center [631, 267] width 699 height 393
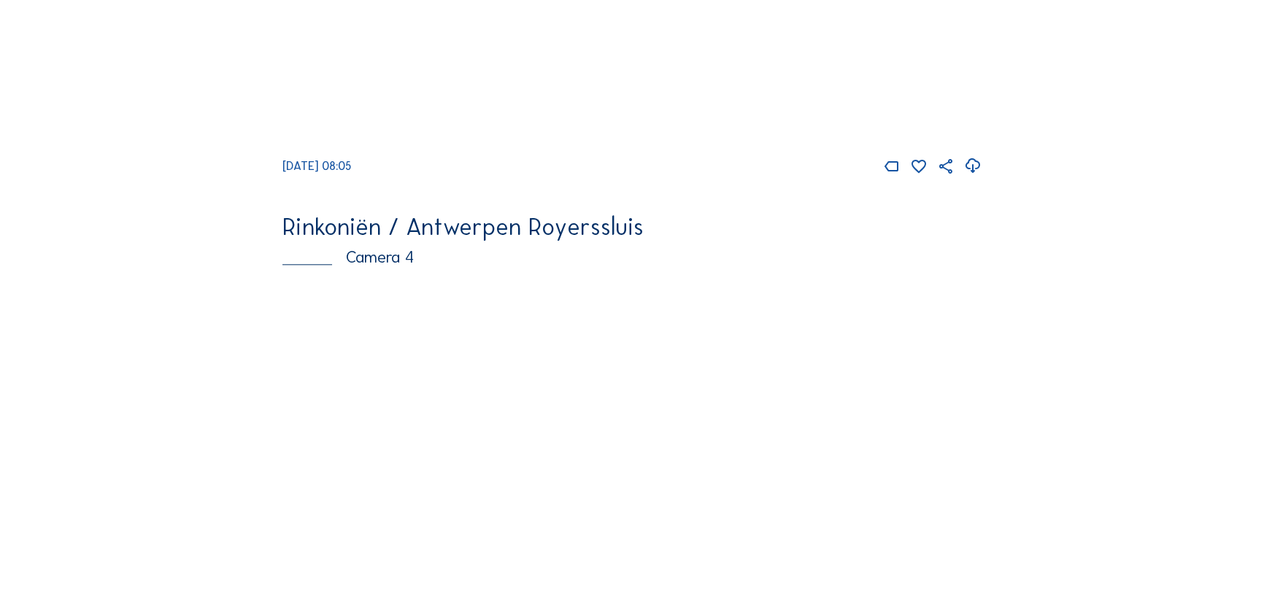
scroll to position [2123, 0]
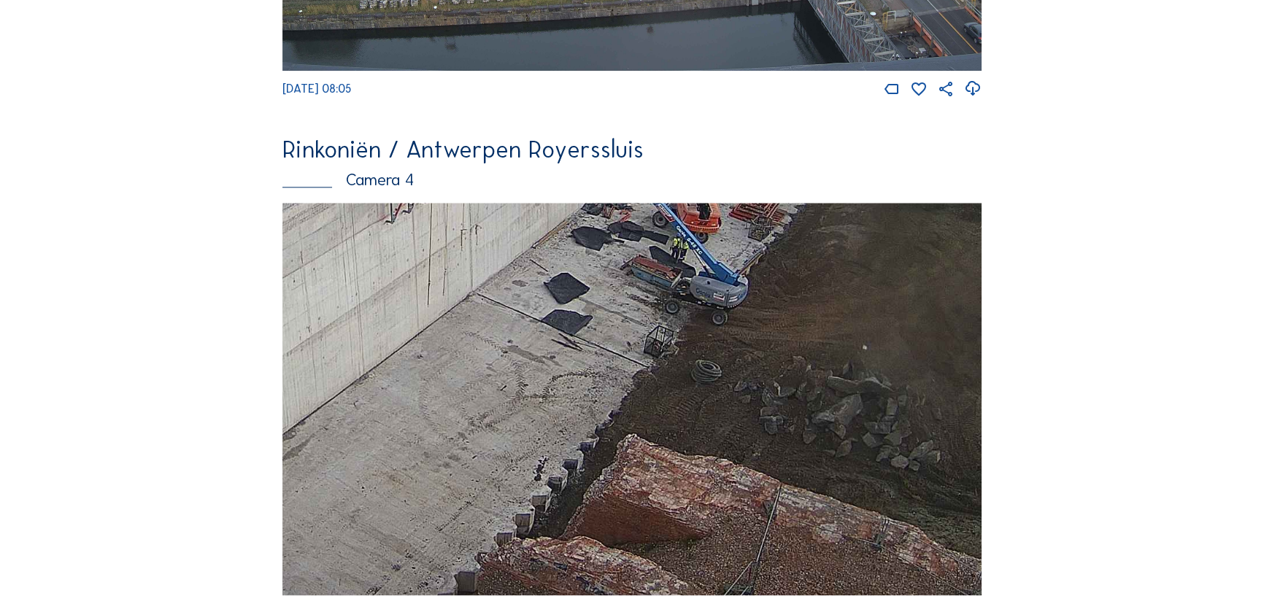
drag, startPoint x: 696, startPoint y: 381, endPoint x: 696, endPoint y: 166, distance: 214.5
click at [696, 166] on div "Rinkoniën / Antwerpen Royerssluis Camera 4 Mo 13 Oct 2025 08:05" at bounding box center [631, 380] width 699 height 485
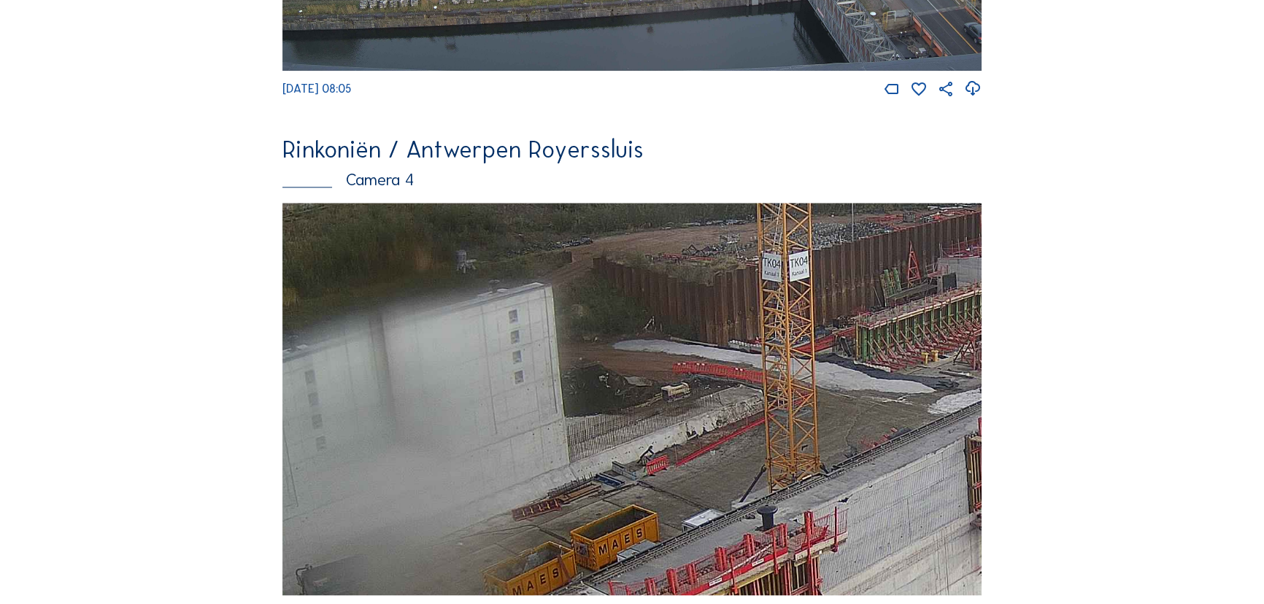
drag, startPoint x: 496, startPoint y: 459, endPoint x: 1067, endPoint y: 635, distance: 597.0
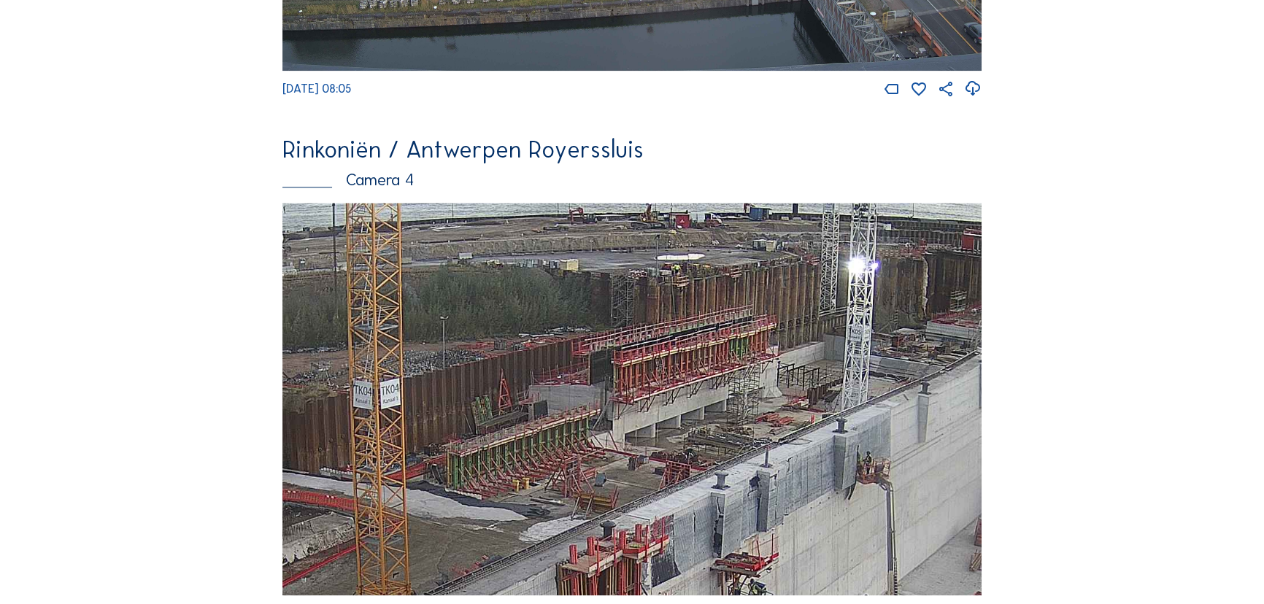
drag, startPoint x: 820, startPoint y: 343, endPoint x: 435, endPoint y: 471, distance: 405.8
click at [435, 471] on img at bounding box center [631, 399] width 699 height 393
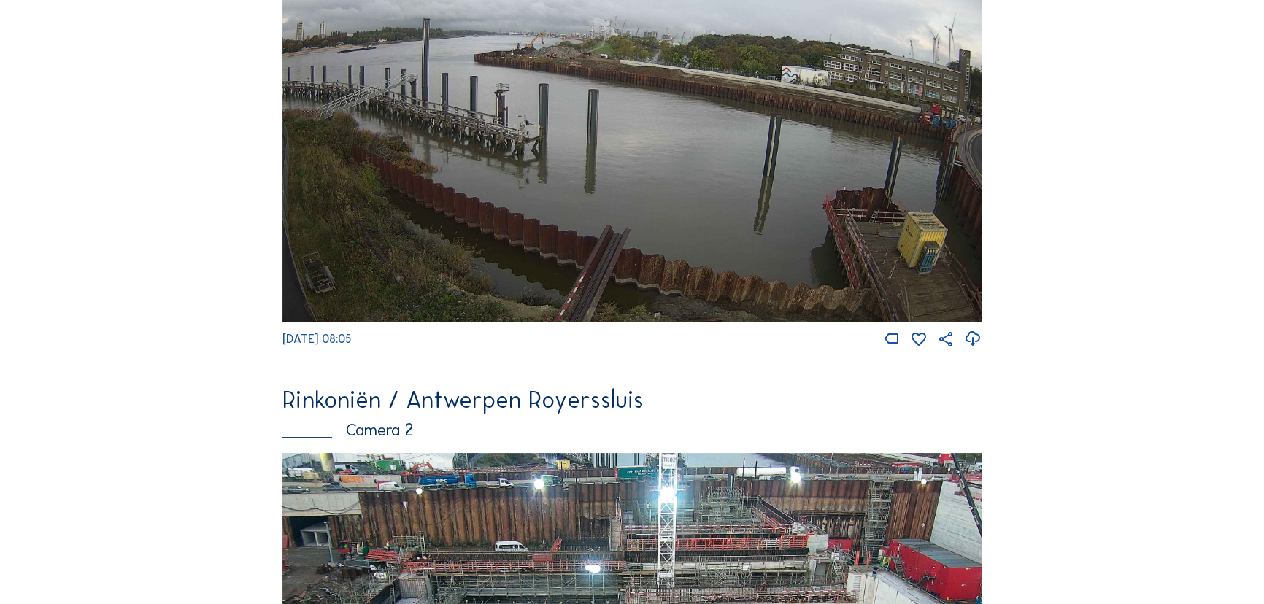
scroll to position [0, 0]
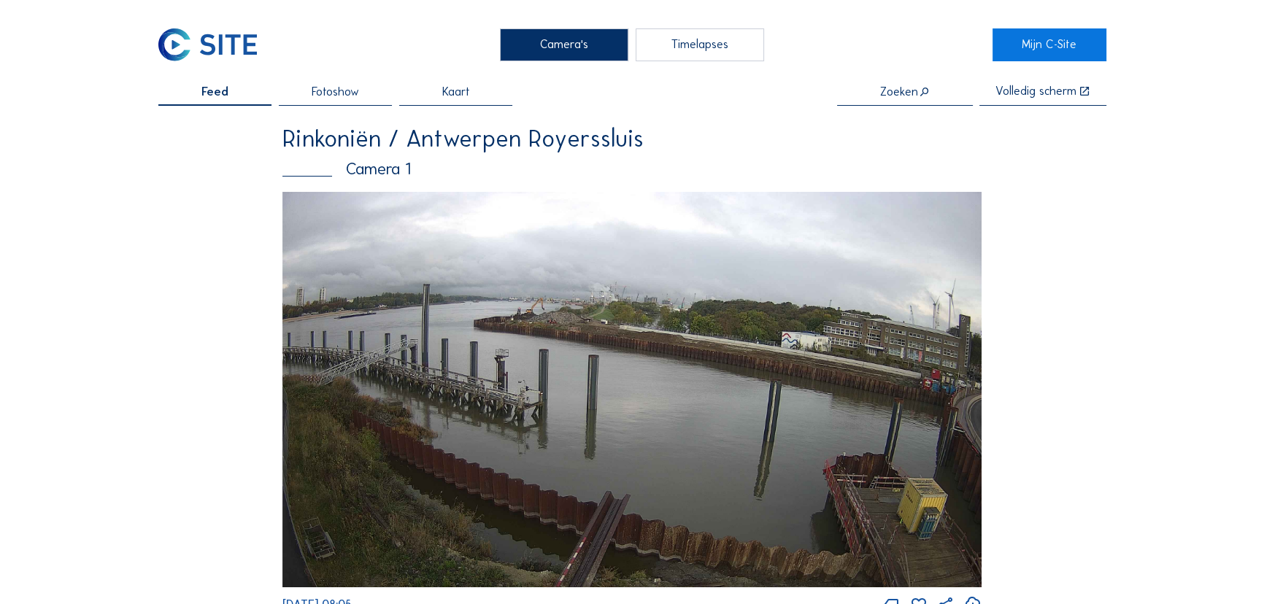
click at [216, 36] on img at bounding box center [207, 45] width 99 height 34
click at [166, 43] on img at bounding box center [207, 45] width 99 height 34
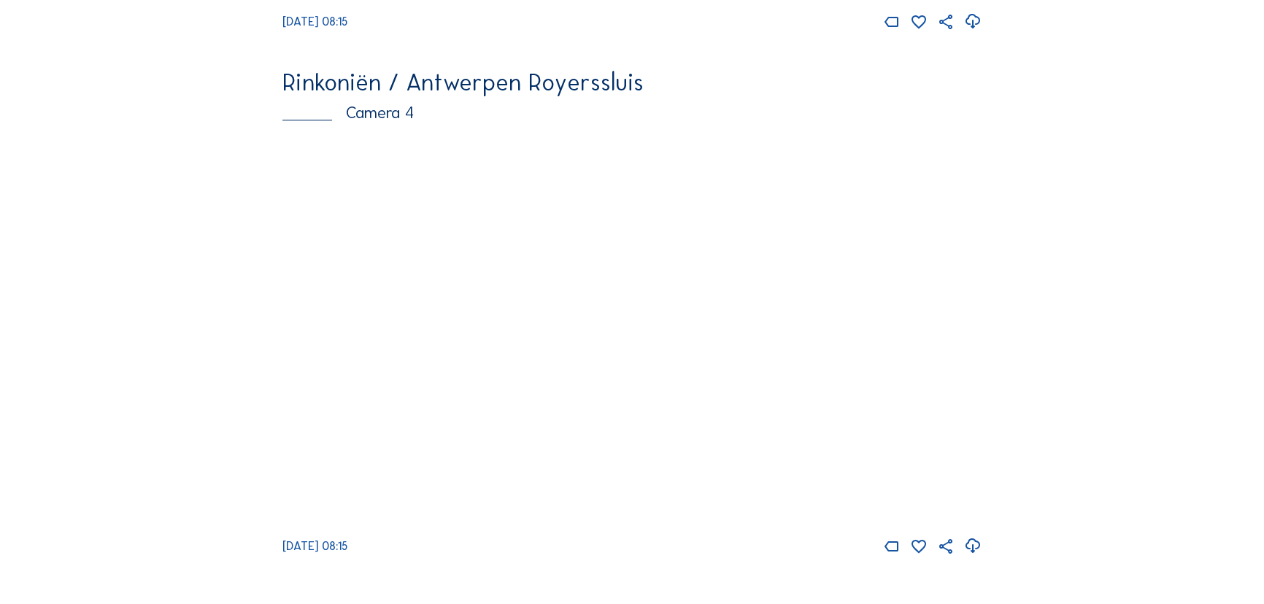
scroll to position [2388, 0]
